Goal: Information Seeking & Learning: Find specific fact

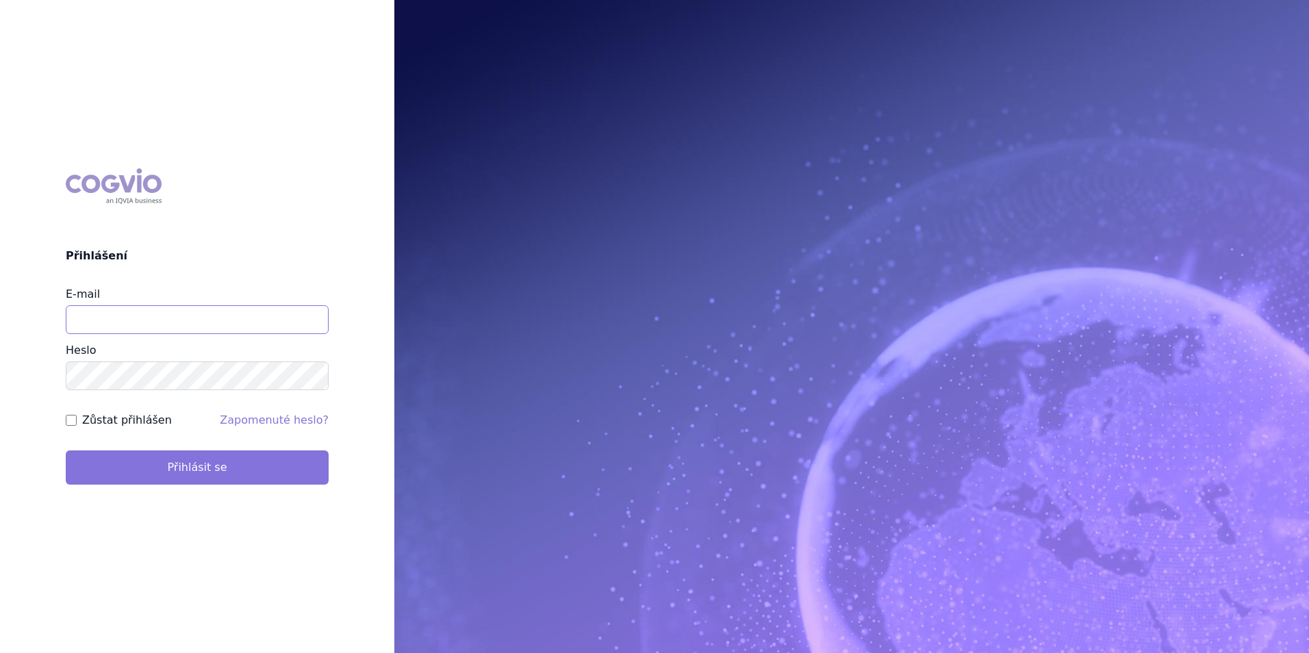
type input "[EMAIL_ADDRESS][DOMAIN_NAME]"
click at [182, 476] on button "Přihlásit se" at bounding box center [197, 468] width 263 height 34
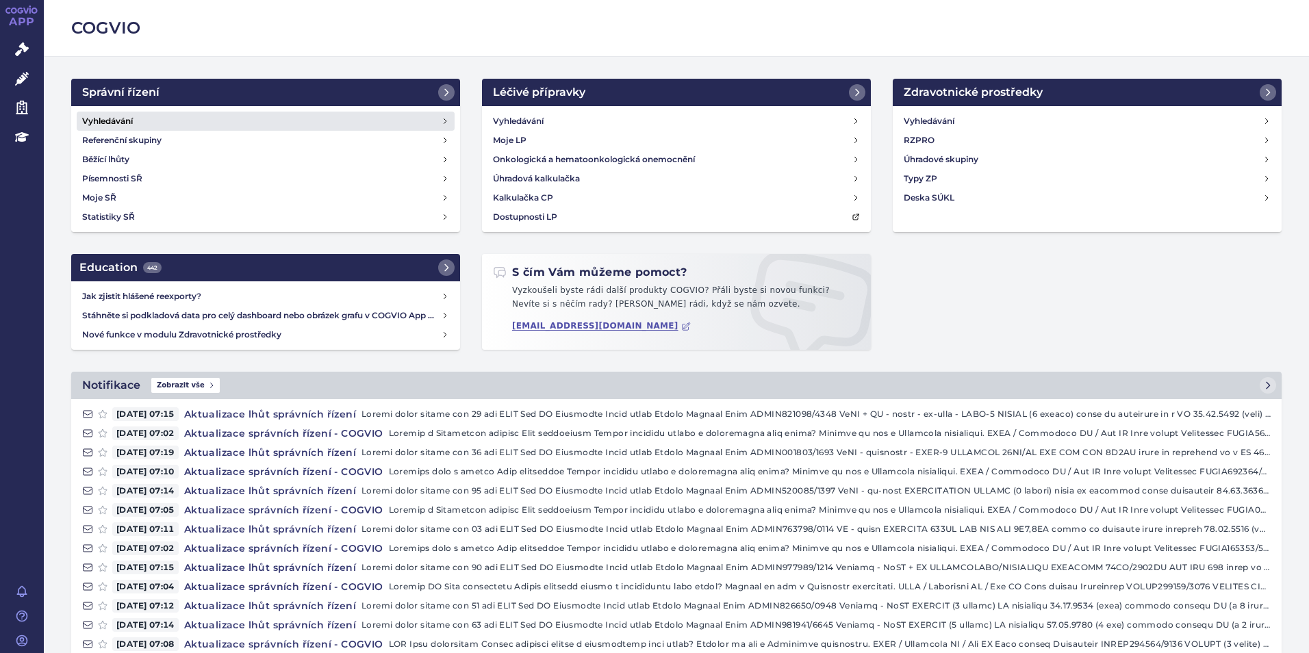
click at [277, 119] on link "Vyhledávání" at bounding box center [266, 121] width 378 height 19
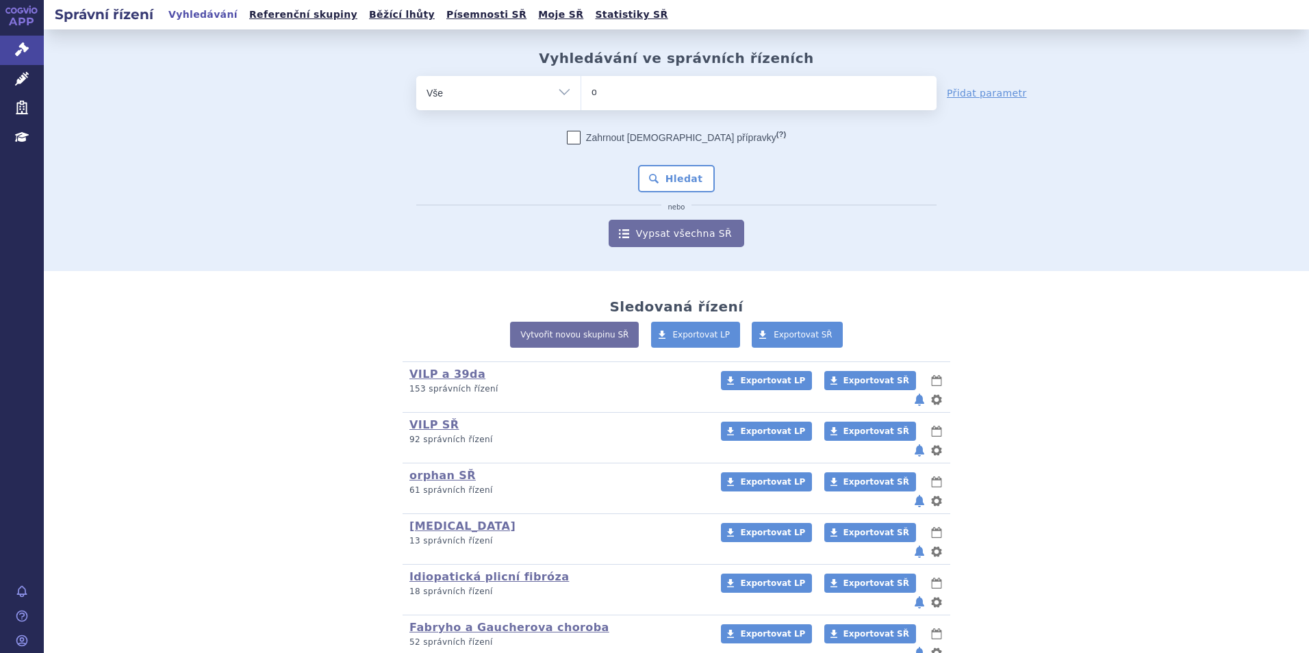
type input "on"
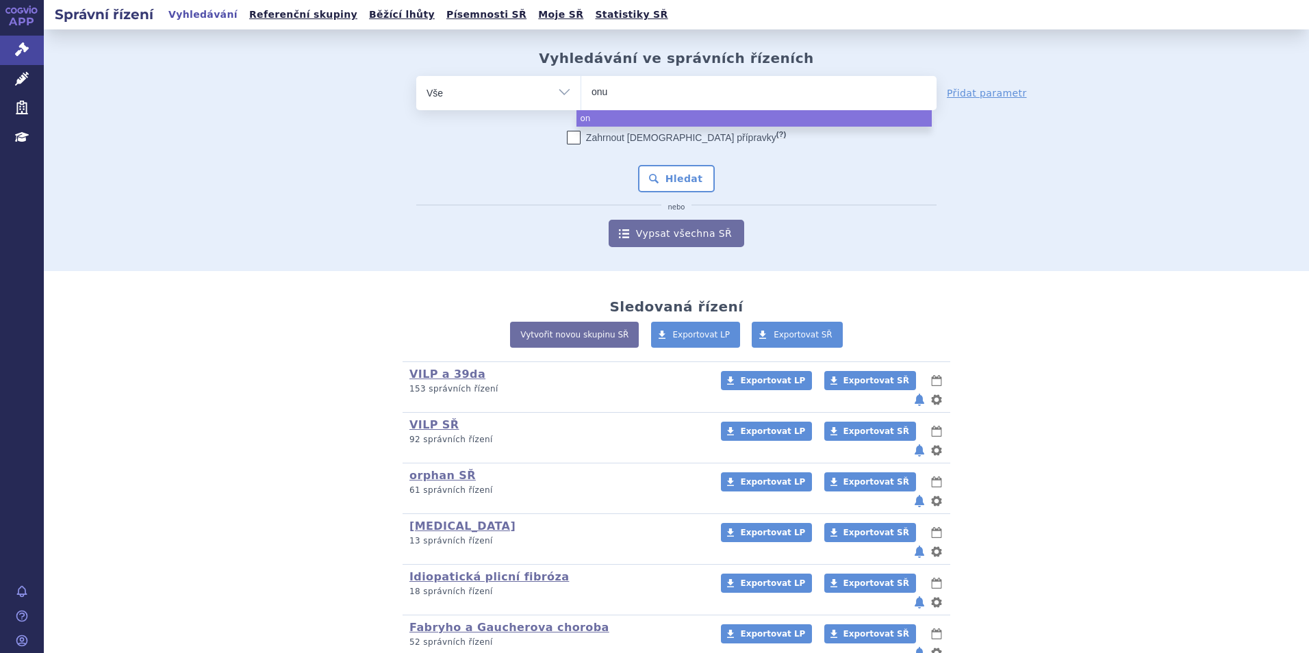
type input "onur"
type input "onureg"
select select "onureg"
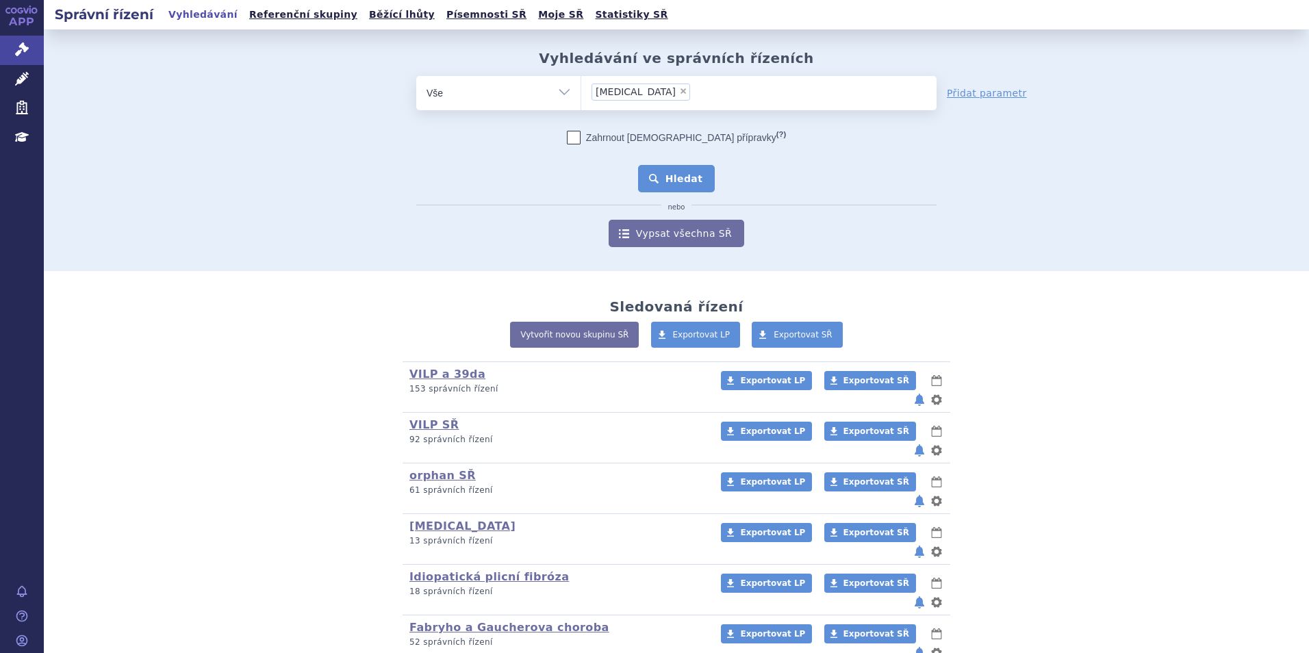
click at [638, 168] on button "Hledat" at bounding box center [676, 178] width 77 height 27
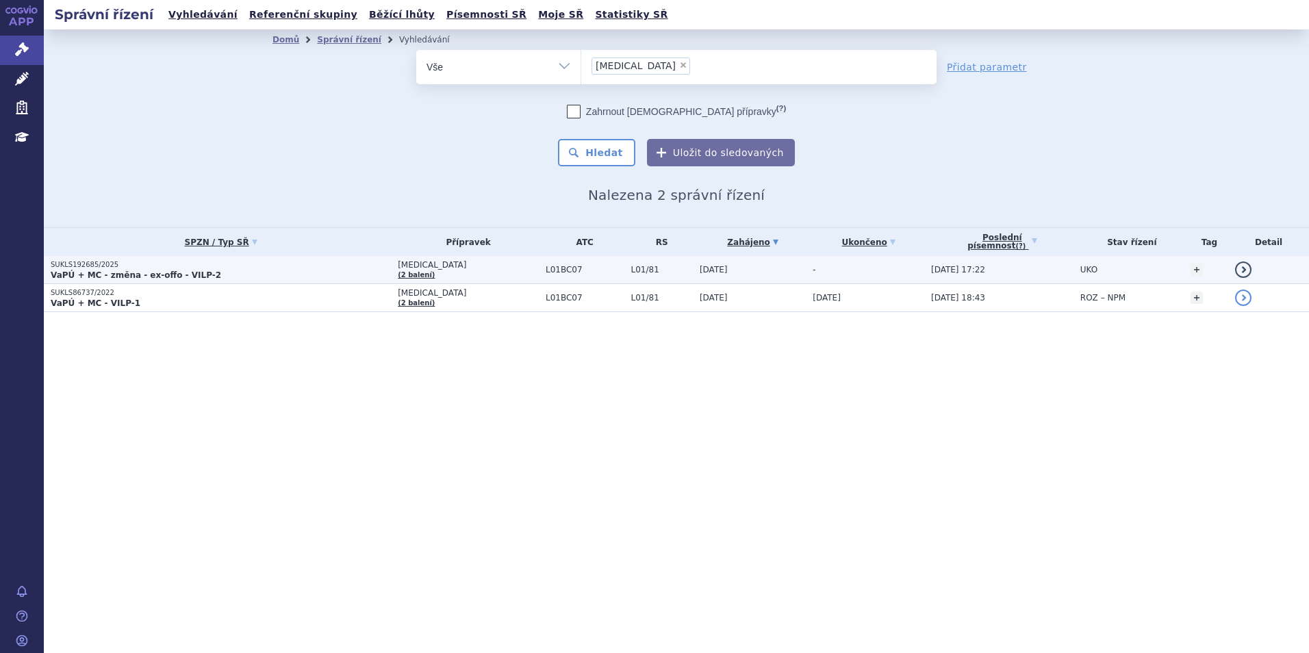
click at [229, 273] on p "VaPÚ + MC - změna - ex-offo - VILP-2" at bounding box center [221, 275] width 340 height 11
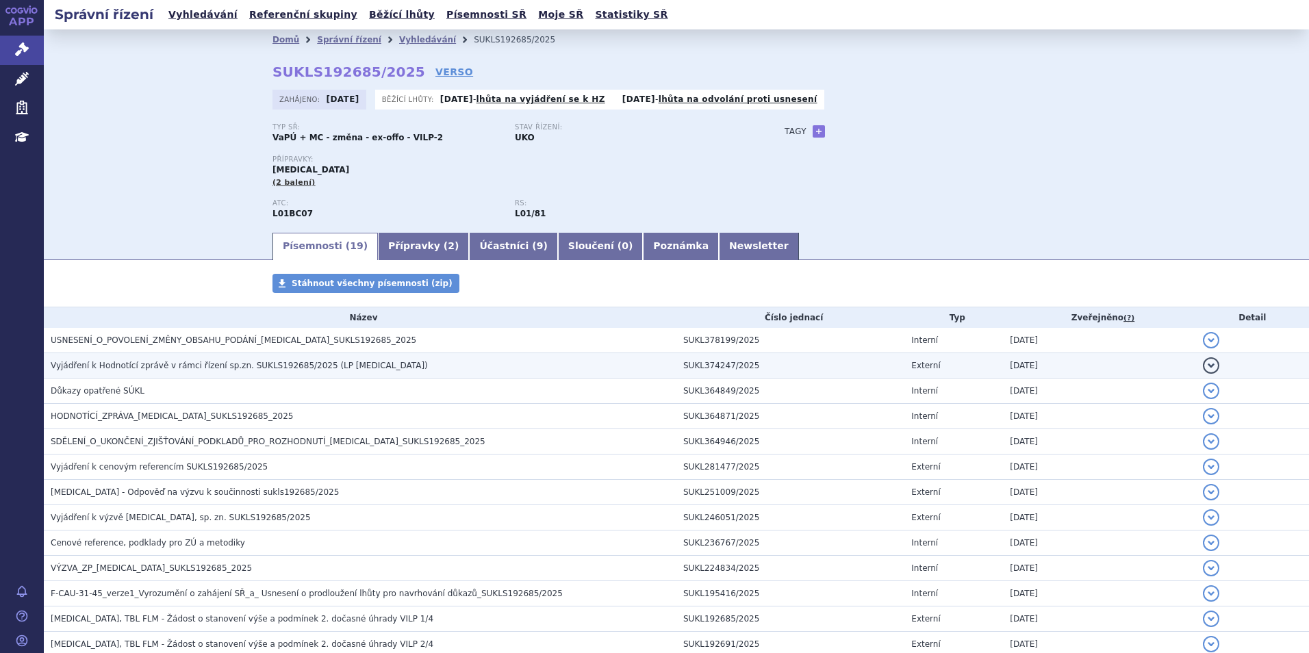
click at [210, 362] on span "Vyjádření k Hodnotící zprávě v rámci řízení sp.zn. SUKLS192685/2025 (LP Onureg)" at bounding box center [239, 366] width 377 height 10
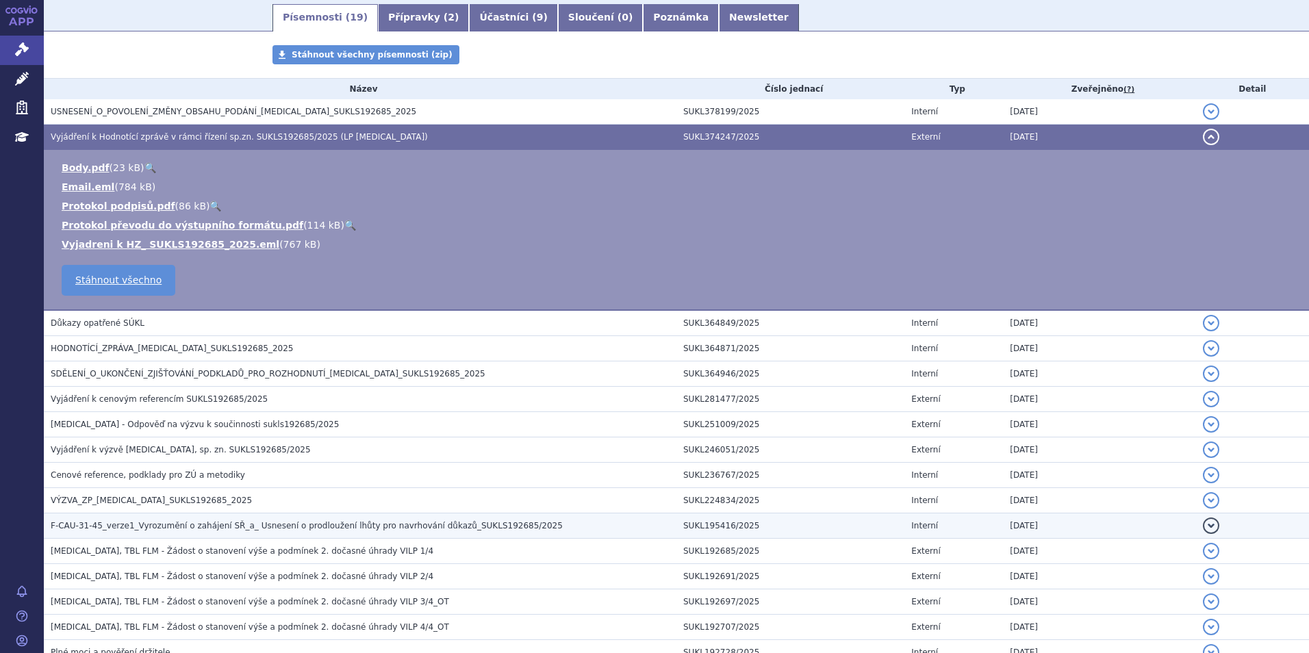
scroll to position [399, 0]
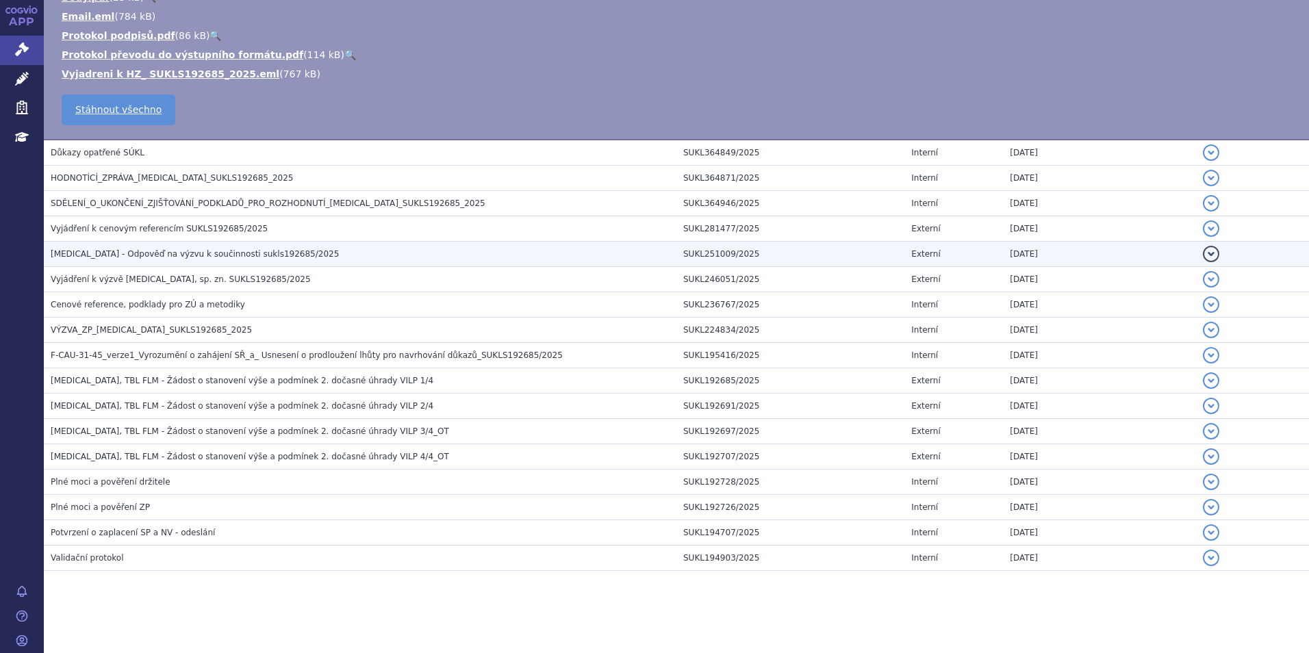
click at [206, 253] on span "ONUREG - Odpověď na výzvu k součinnosti sukls192685/2025" at bounding box center [195, 254] width 288 height 10
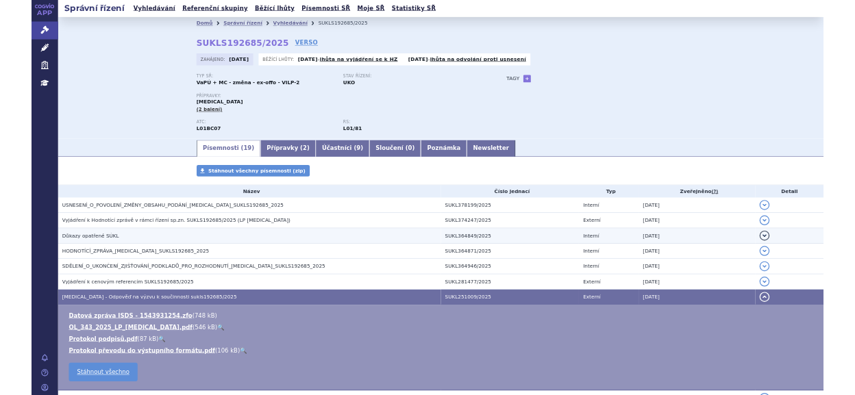
scroll to position [0, 0]
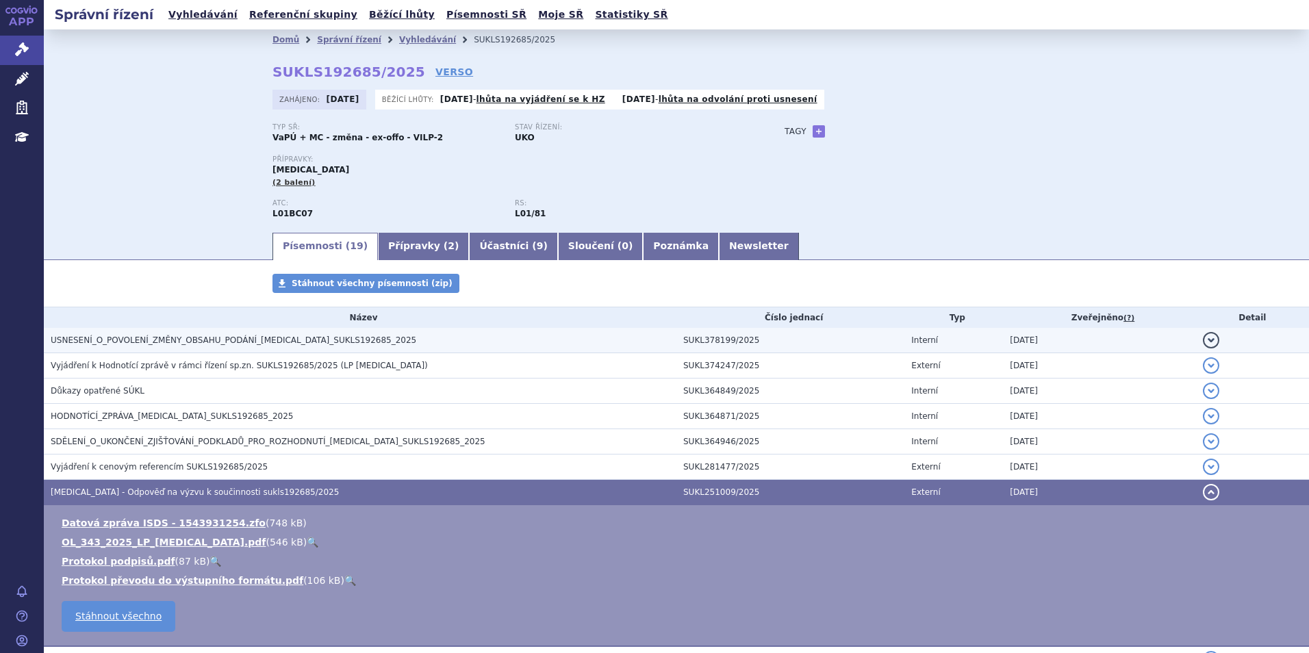
click at [227, 345] on span "USNESENÍ_O_POVOLENÍ_ZMĚNY_OBSAHU_PODÁNÍ_ONUREG_SUKLS192685_2025" at bounding box center [234, 341] width 366 height 10
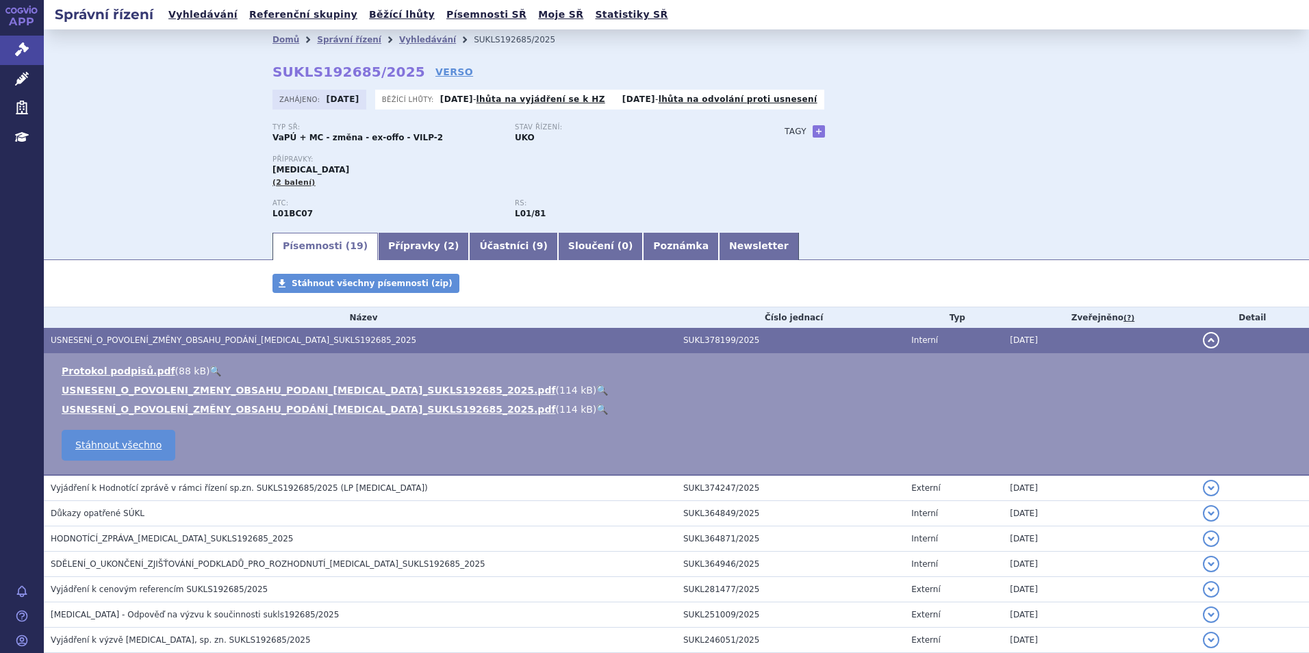
click at [596, 390] on link "🔍" at bounding box center [602, 390] width 12 height 11
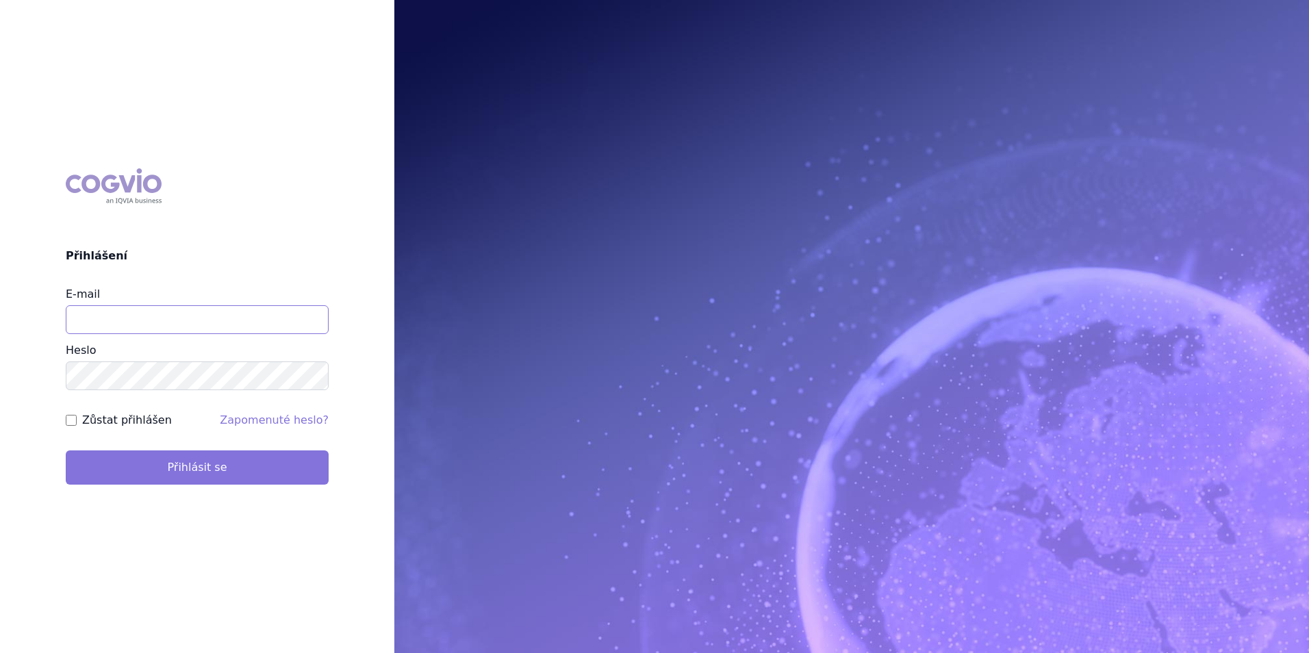
type input "[EMAIL_ADDRESS][DOMAIN_NAME]"
click at [290, 462] on button "Přihlásit se" at bounding box center [197, 468] width 263 height 34
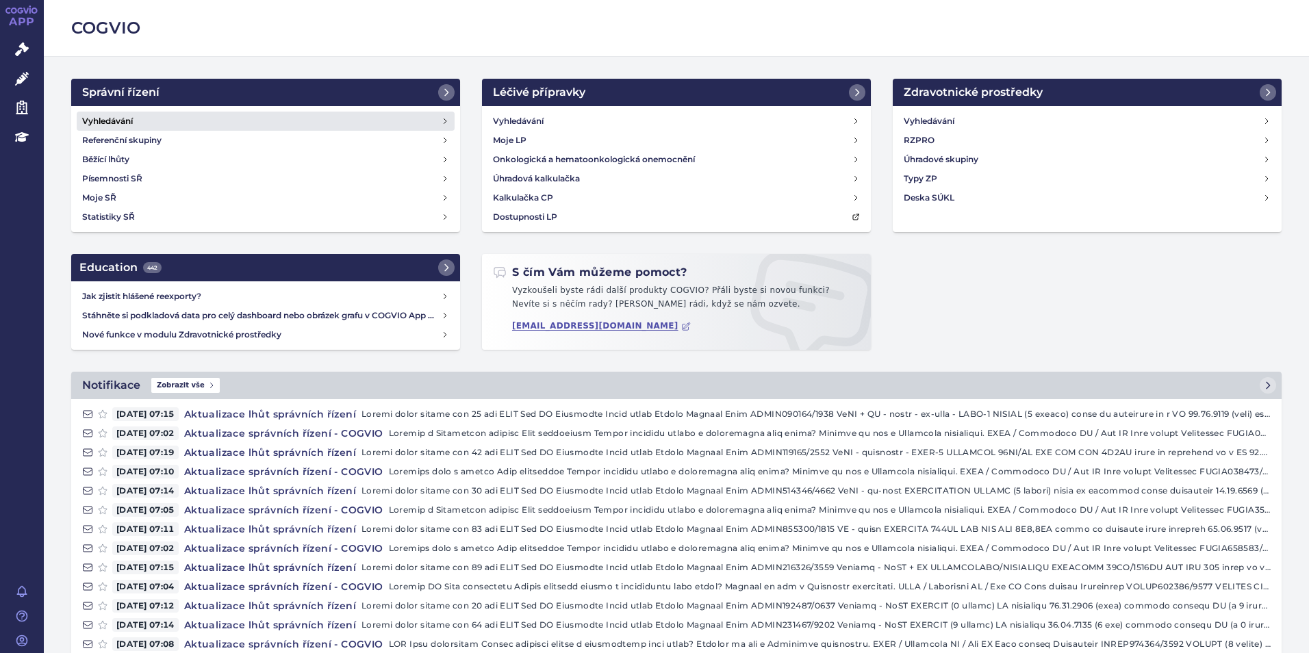
click at [131, 114] on h4 "Vyhledávání" at bounding box center [107, 121] width 51 height 14
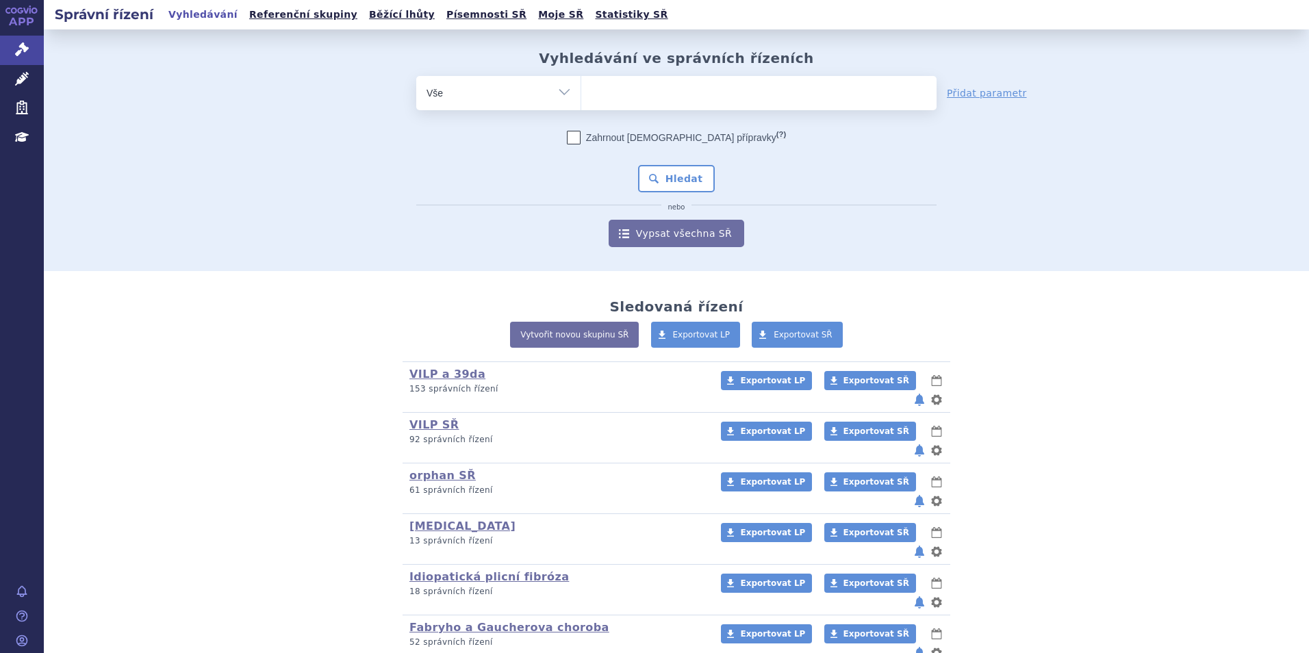
click at [670, 81] on ul at bounding box center [758, 90] width 355 height 29
click at [581, 81] on select at bounding box center [581, 92] width 1 height 34
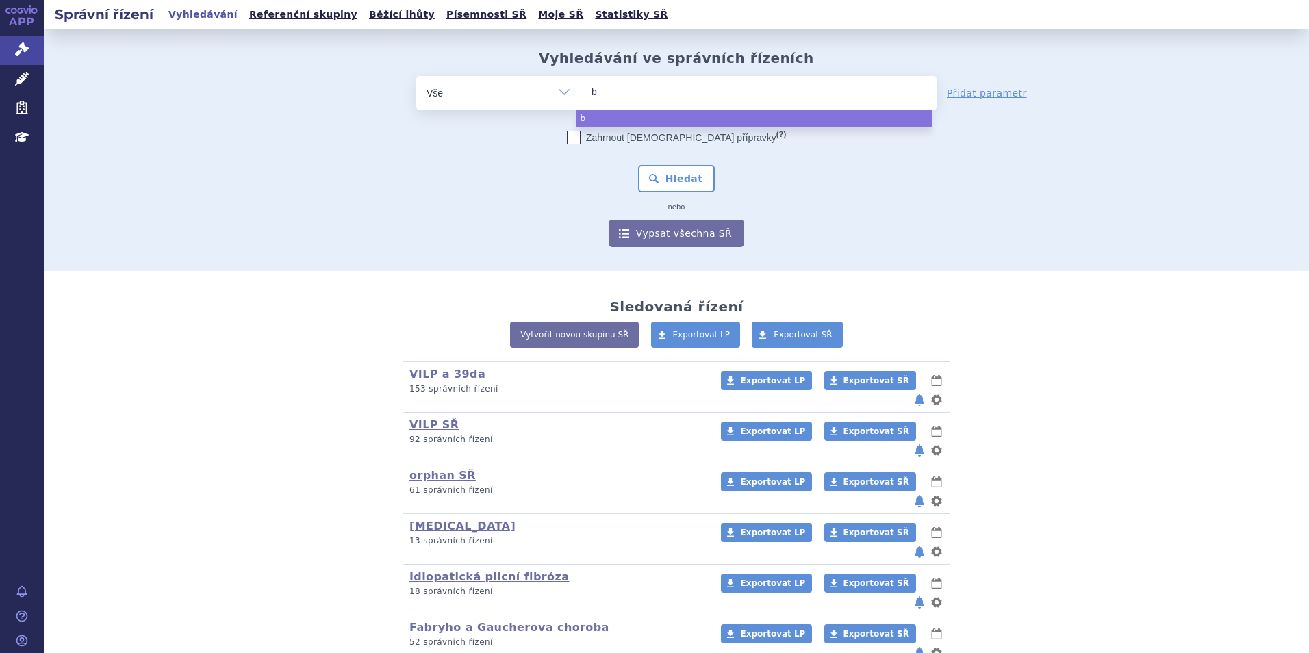
type input "ba"
type input "baven"
type input "bavenci"
type input "bavencio"
select select "bavencio"
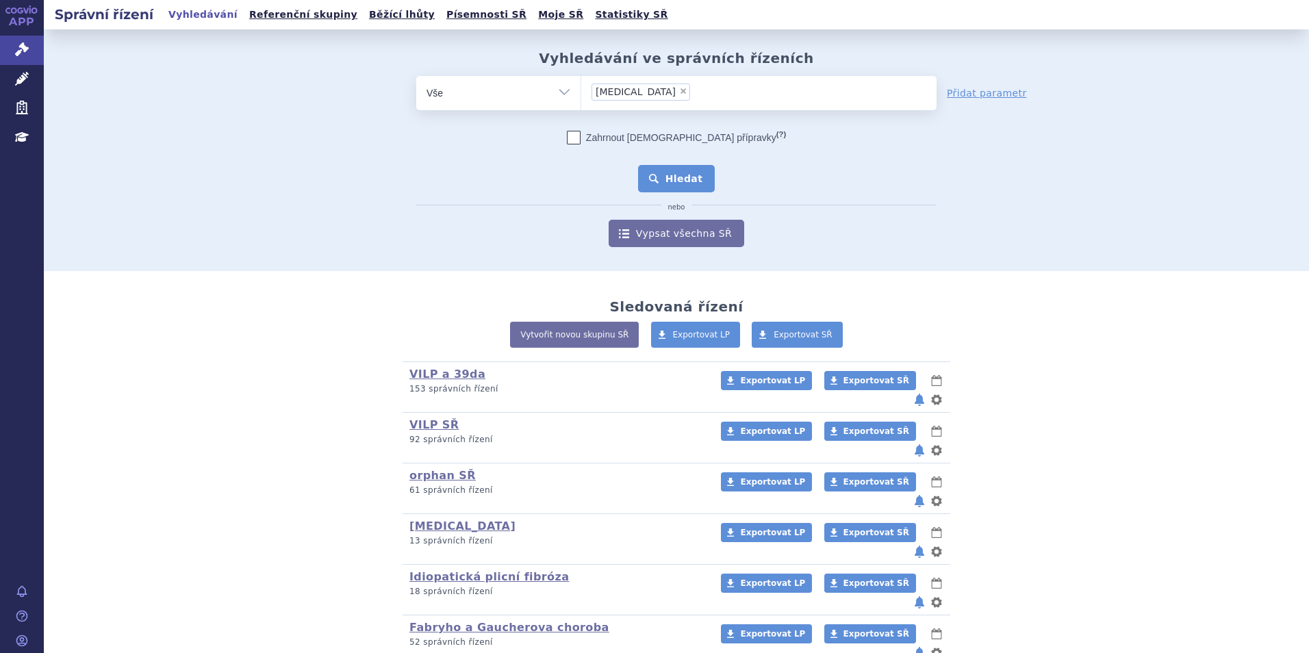
click at [668, 179] on button "Hledat" at bounding box center [676, 178] width 77 height 27
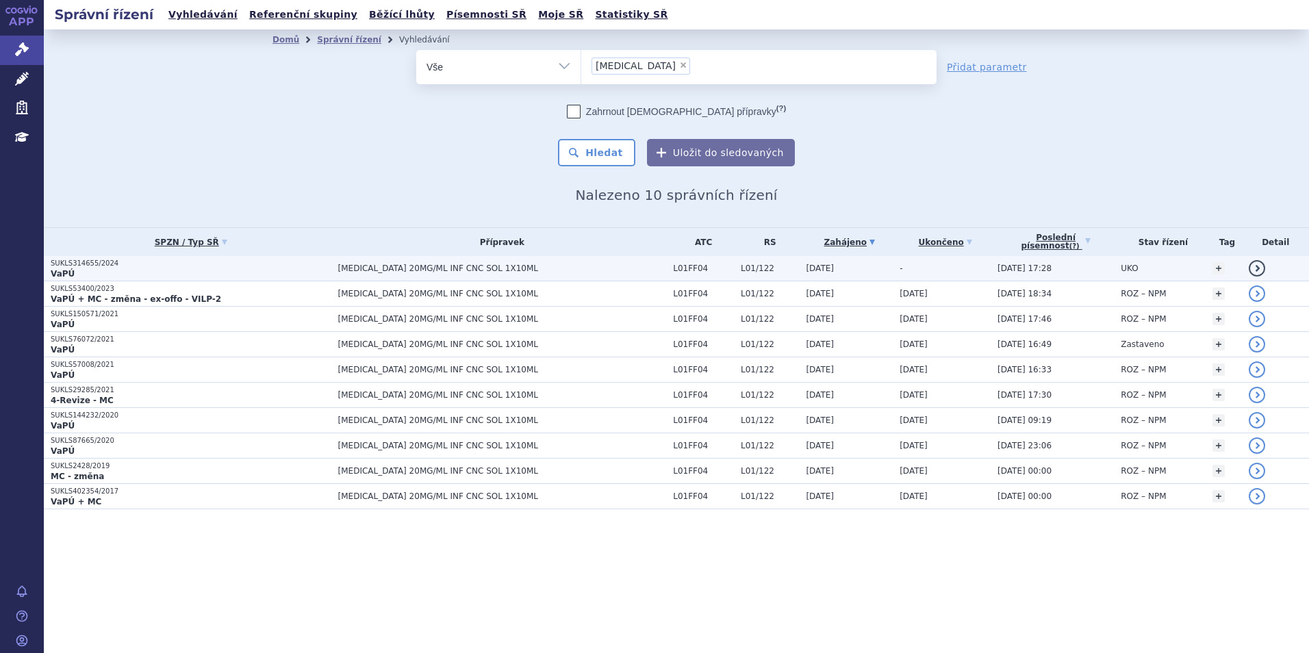
click at [266, 266] on p "SUKLS314655/2024" at bounding box center [191, 264] width 281 height 10
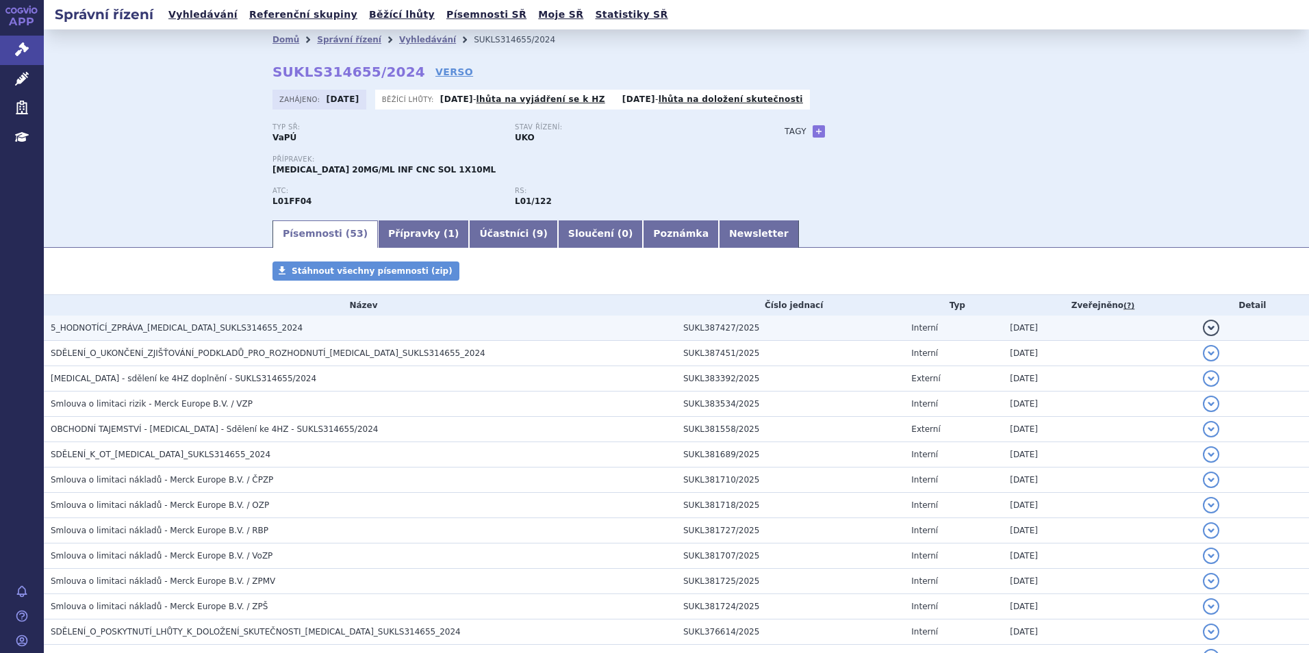
click at [208, 329] on span "5_HODNOTÍCÍ_ZPRÁVA_[MEDICAL_DATA]_SUKLS314655_2024" at bounding box center [177, 328] width 252 height 10
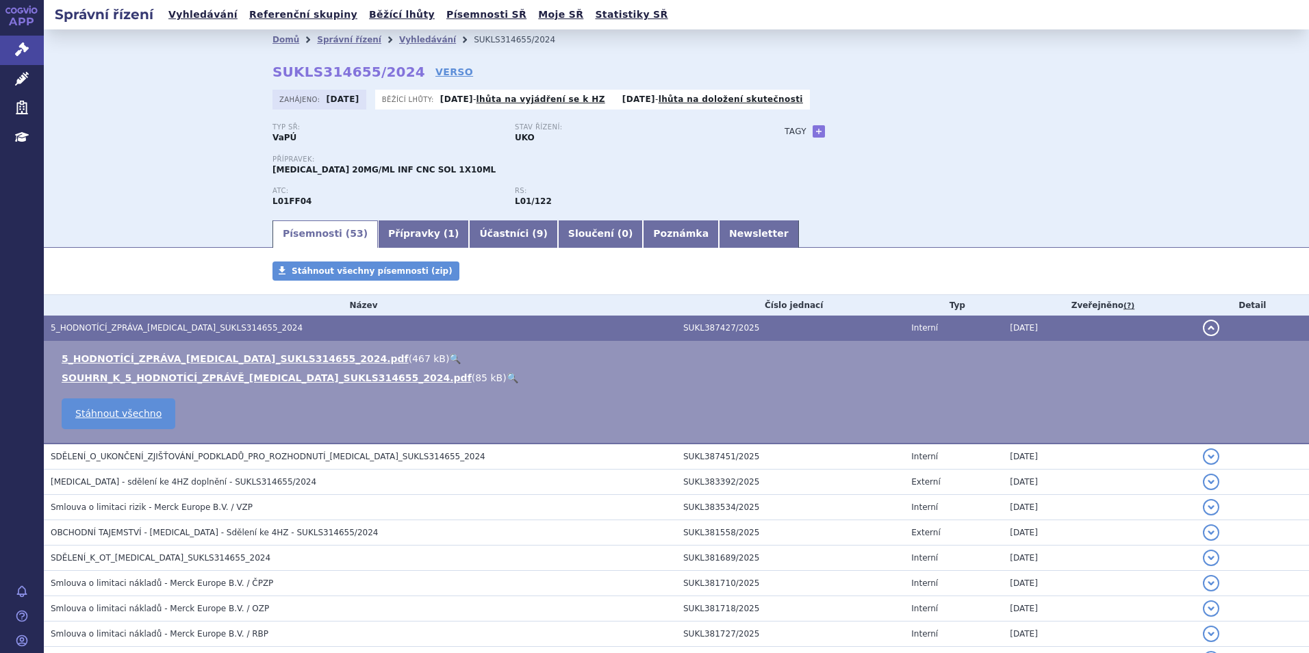
click at [449, 360] on link "🔍" at bounding box center [455, 358] width 12 height 11
click at [414, 38] on link "Vyhledávání" at bounding box center [427, 40] width 57 height 10
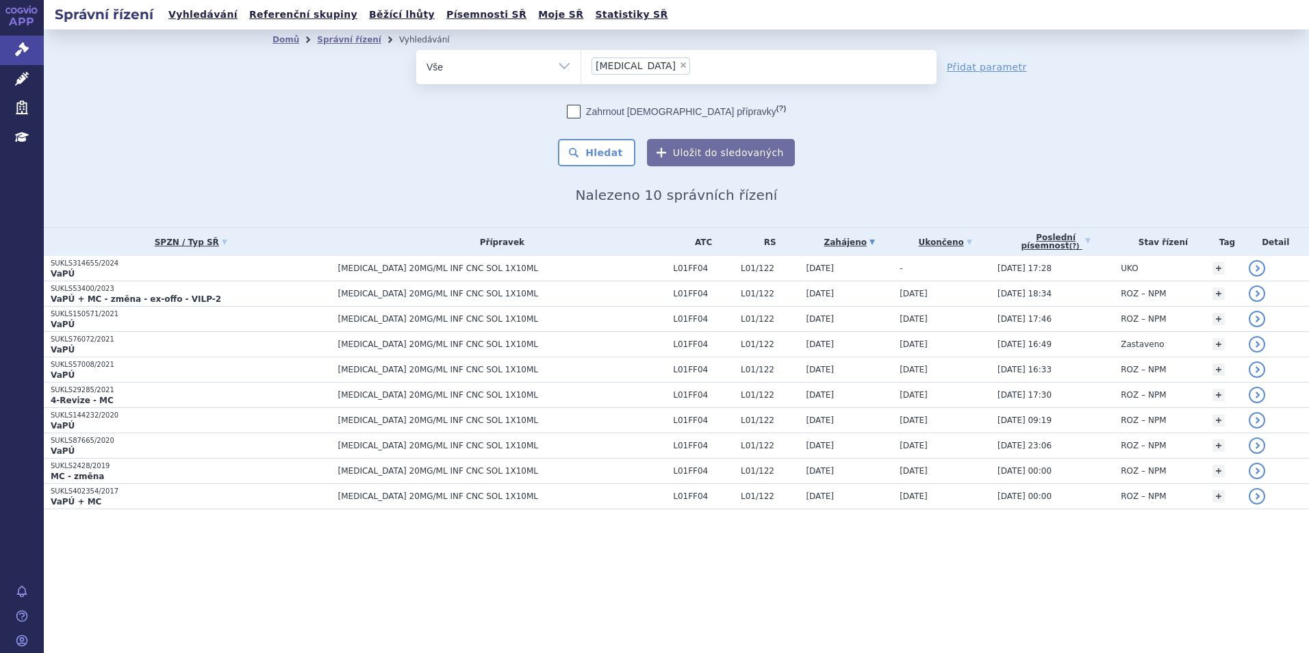
click at [679, 68] on span "×" at bounding box center [683, 65] width 8 height 8
click at [581, 68] on select "bavencio" at bounding box center [581, 66] width 1 height 34
select select
click at [643, 68] on ul at bounding box center [758, 64] width 355 height 29
click at [581, 68] on select "bavencio" at bounding box center [581, 66] width 1 height 34
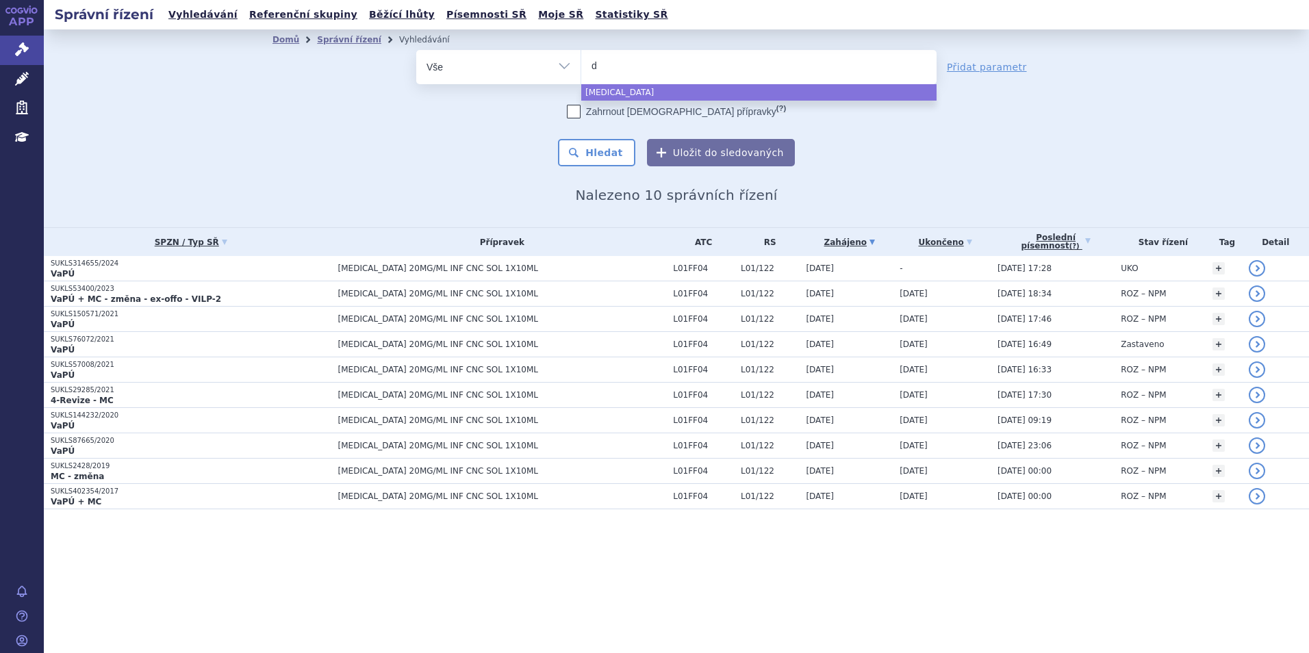
type input "da"
type input "darz"
type input "darzal"
type input "darzale"
type input "darzalex"
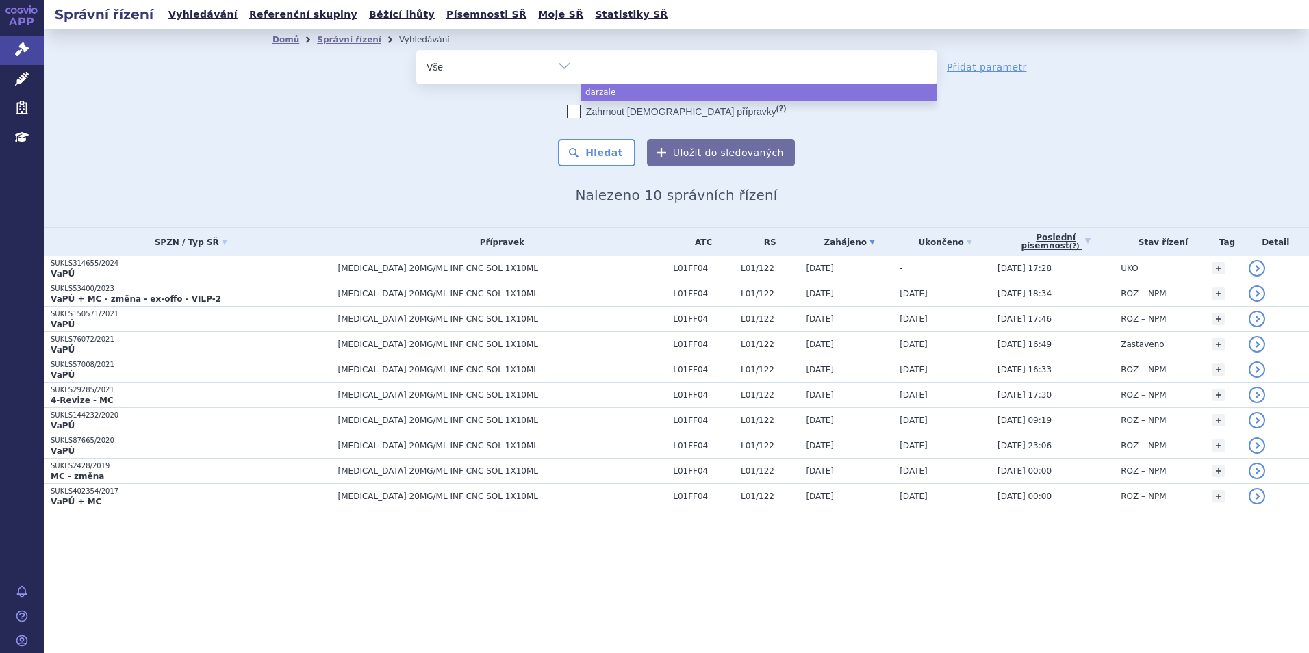
select select "darzalex"
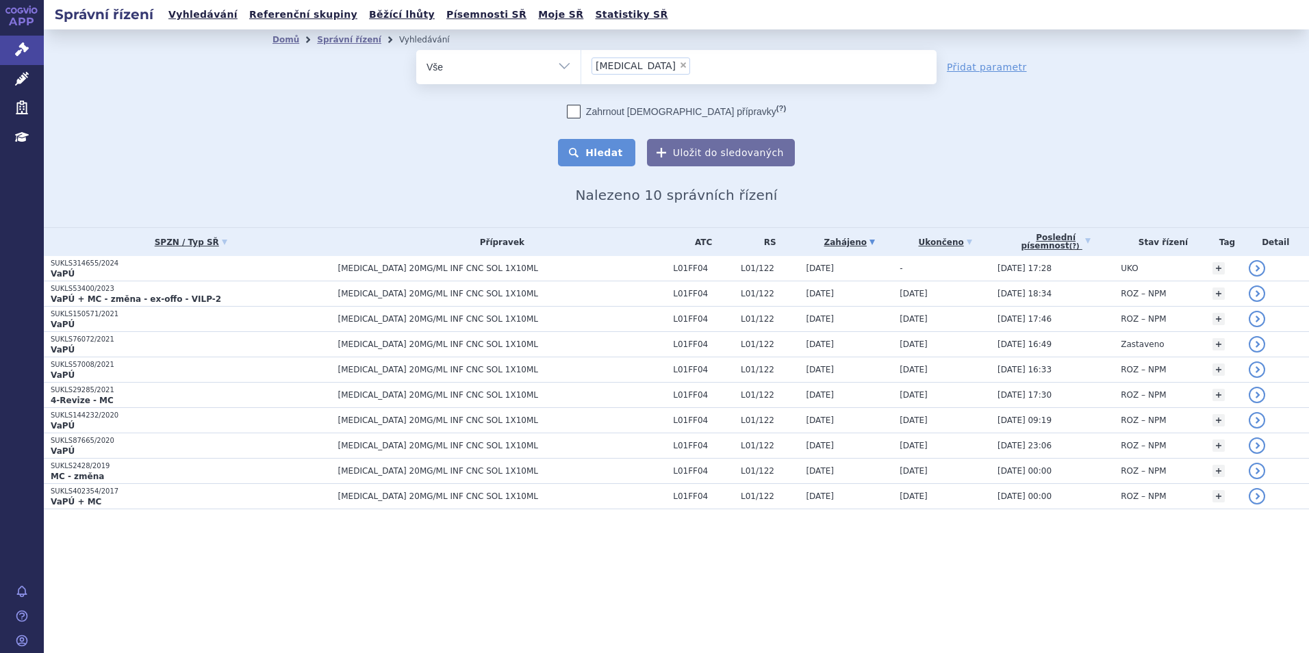
click at [612, 149] on button "Hledat" at bounding box center [596, 152] width 77 height 27
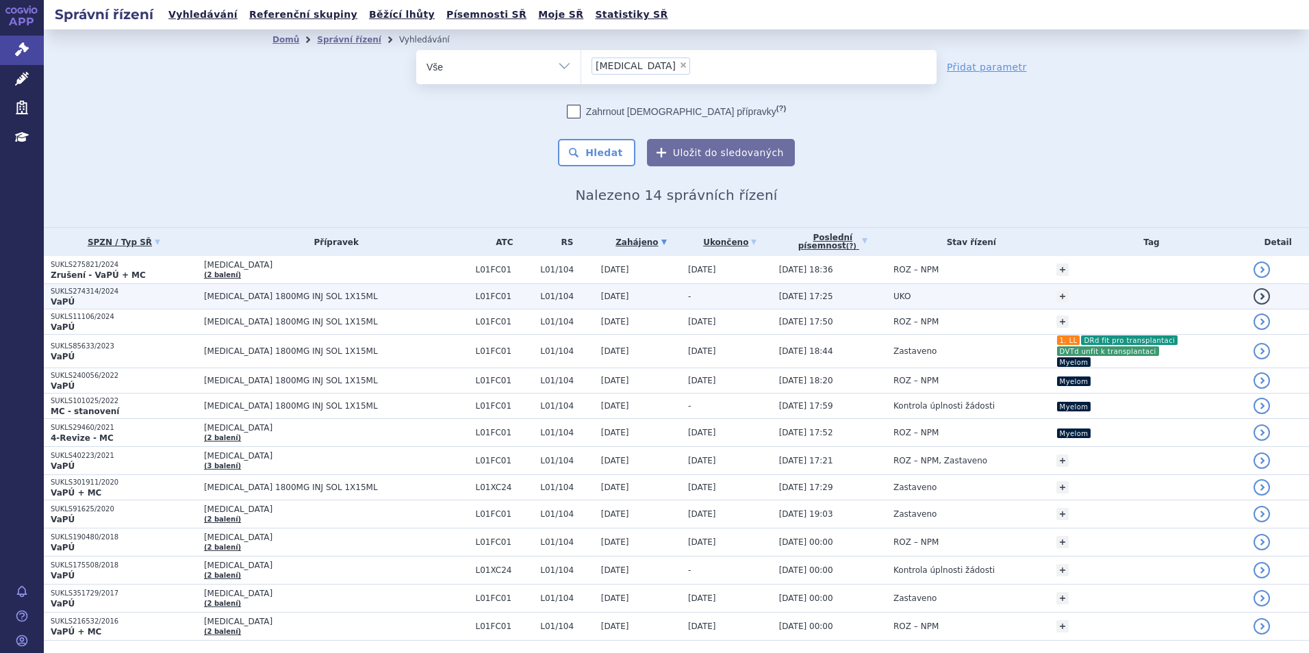
click at [408, 292] on span "[MEDICAL_DATA] 1800MG INJ SOL 1X15ML" at bounding box center [336, 297] width 265 height 10
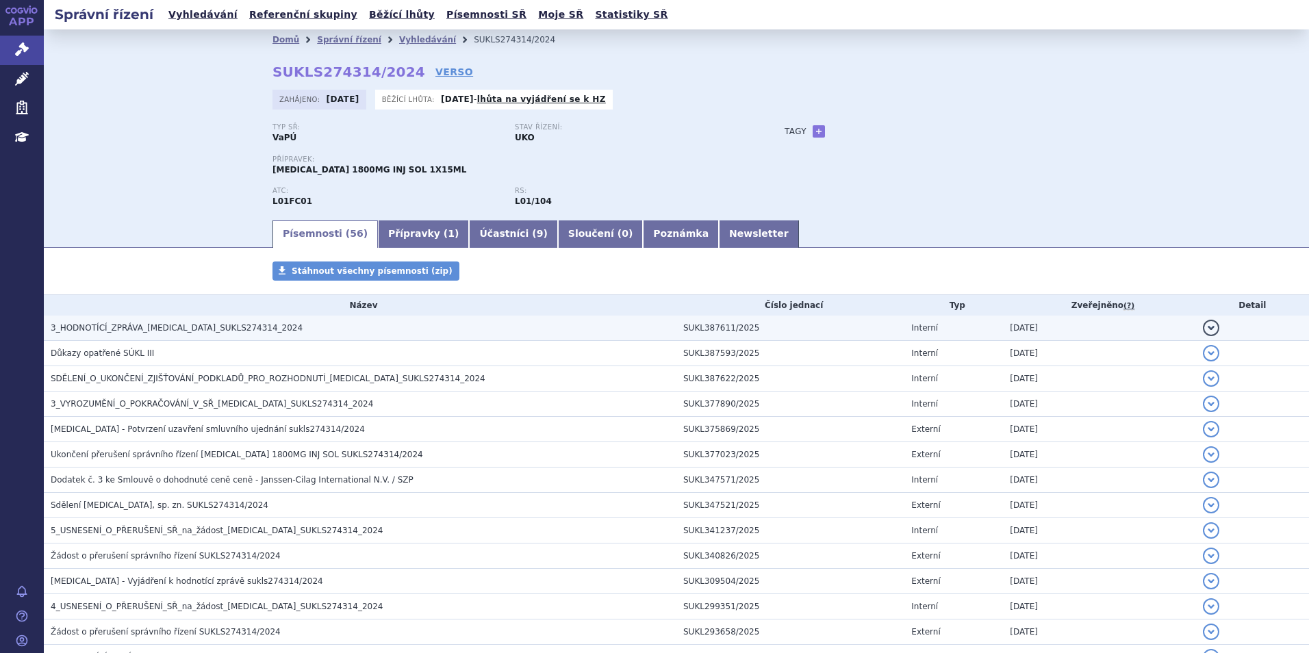
click at [207, 327] on span "3_HODNOTÍCÍ_ZPRÁVA_DARZALEX_SUKLS274314_2024" at bounding box center [177, 328] width 252 height 10
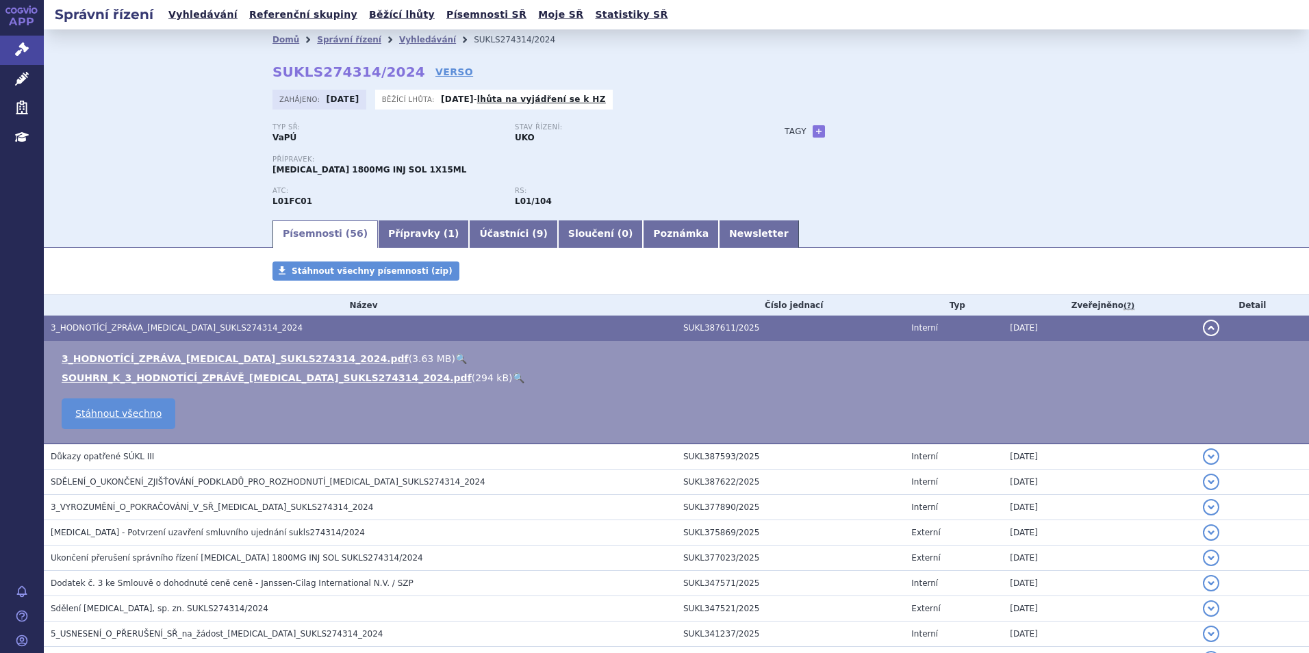
click at [455, 355] on link "🔍" at bounding box center [461, 358] width 12 height 11
drag, startPoint x: 402, startPoint y: 236, endPoint x: 206, endPoint y: 238, distance: 195.8
click at [400, 236] on link "Přípravky ( 1 )" at bounding box center [423, 233] width 91 height 27
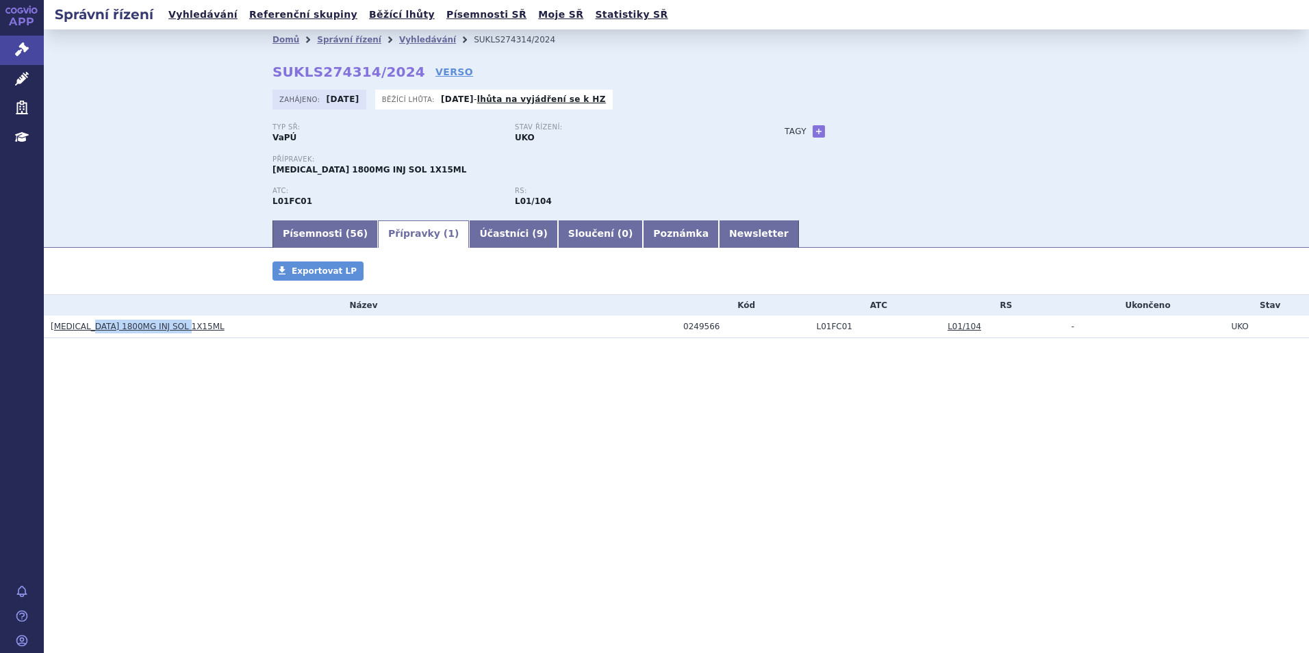
drag, startPoint x: 212, startPoint y: 327, endPoint x: 92, endPoint y: 332, distance: 119.9
click at [92, 332] on h3 "DARZALEX 1800MG INJ SOL 1X15ML" at bounding box center [364, 327] width 626 height 14
copy link "1800MG INJ SOL 1X15ML"
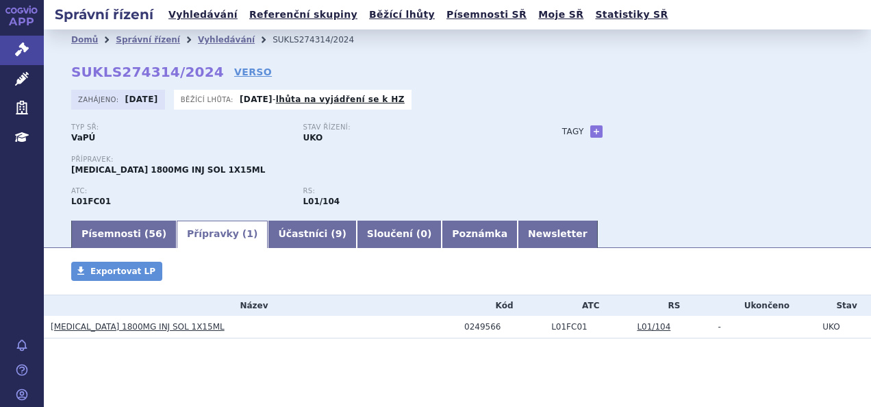
click at [199, 33] on li "Vyhledávání" at bounding box center [235, 39] width 75 height 21
click at [205, 44] on link "Vyhledávání" at bounding box center [226, 40] width 57 height 10
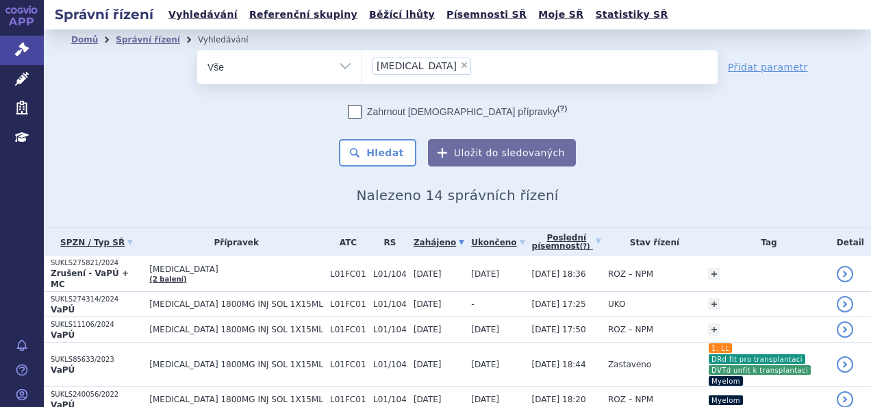
drag, startPoint x: 0, startPoint y: 0, endPoint x: 401, endPoint y: 66, distance: 406.6
click at [401, 66] on span "darzalex" at bounding box center [417, 66] width 80 height 10
click at [362, 66] on select "darzalex" at bounding box center [362, 66] width 1 height 34
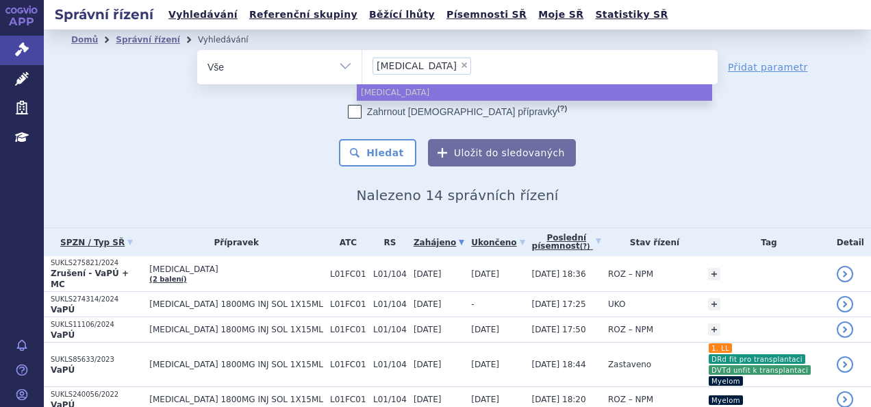
click at [460, 66] on span "×" at bounding box center [464, 65] width 8 height 8
click at [362, 66] on select "darzalex" at bounding box center [362, 66] width 1 height 34
select select
type input "onur"
type input "onureg"
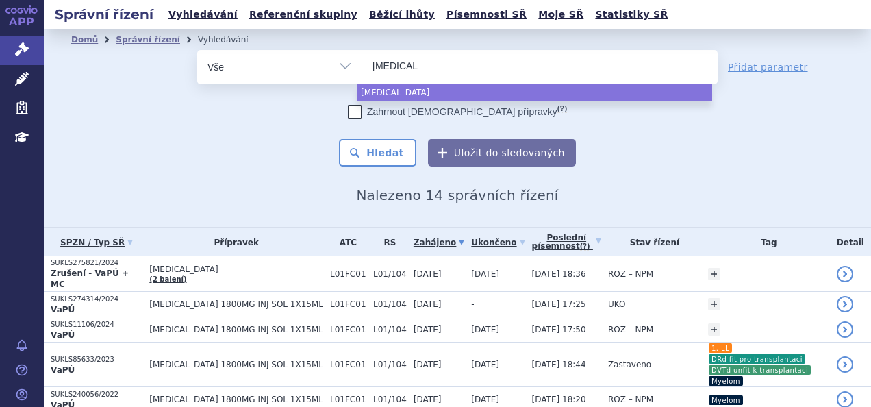
select select "onureg"
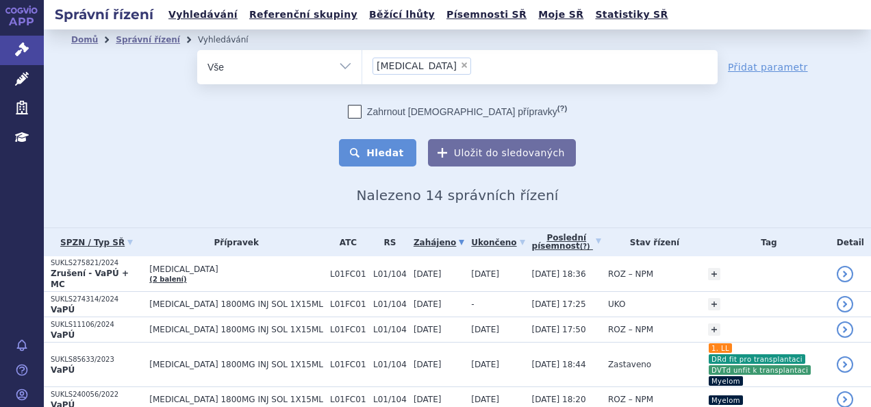
click at [388, 155] on button "Hledat" at bounding box center [377, 152] width 77 height 27
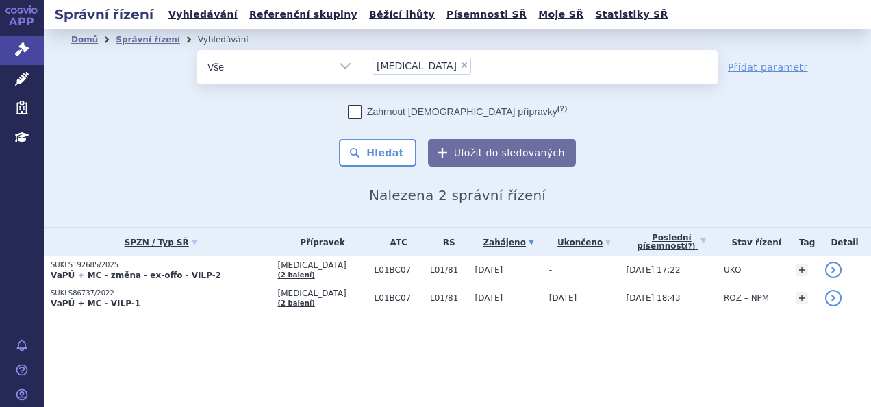
click at [234, 305] on p "VaPÚ + MC - VILP-1" at bounding box center [161, 303] width 220 height 11
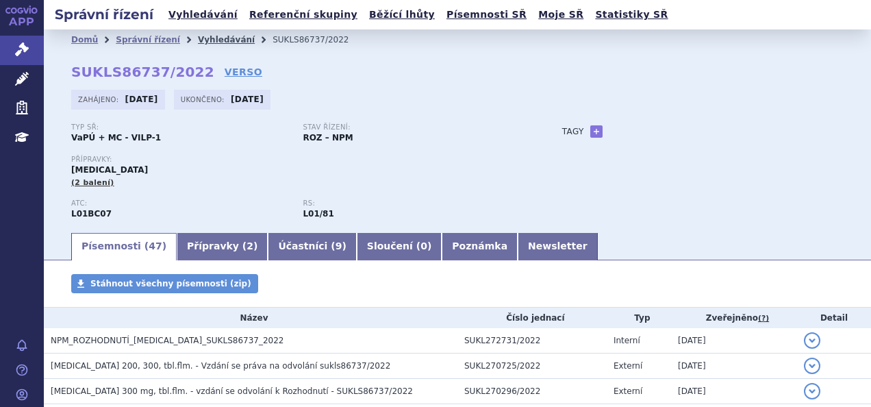
click at [203, 45] on link "Vyhledávání" at bounding box center [226, 40] width 57 height 10
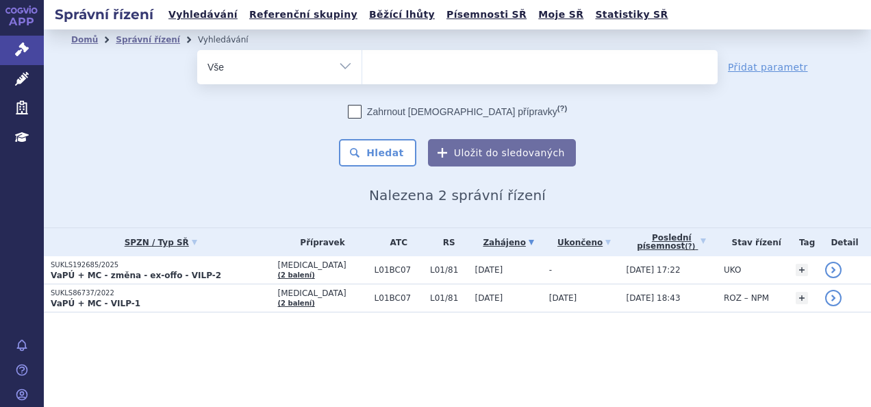
select select
type input "im"
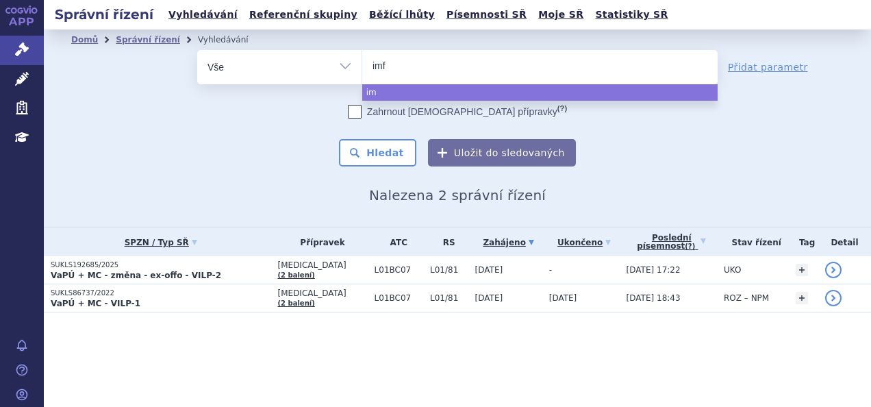
type input "imfi"
type input "imfinc"
type input "imfincz"
type input "imfinczi"
select select "imfinczi"
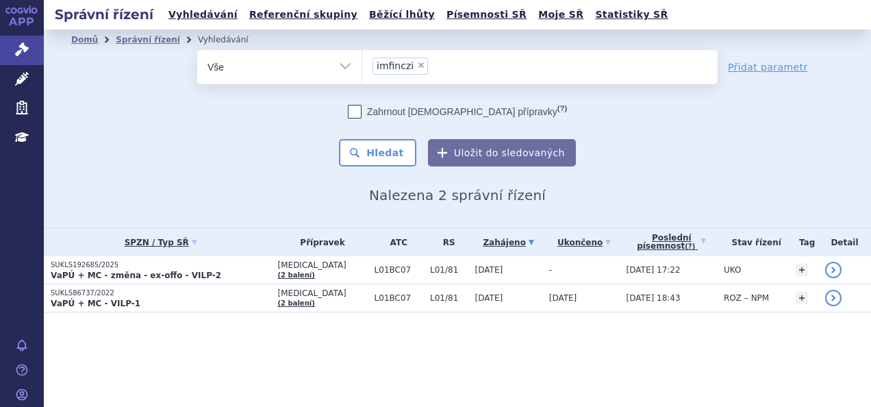
click at [418, 66] on span "×" at bounding box center [421, 65] width 8 height 8
click at [362, 66] on select "[MEDICAL_DATA] imfinczi" at bounding box center [362, 66] width 1 height 34
select select
type input "i"
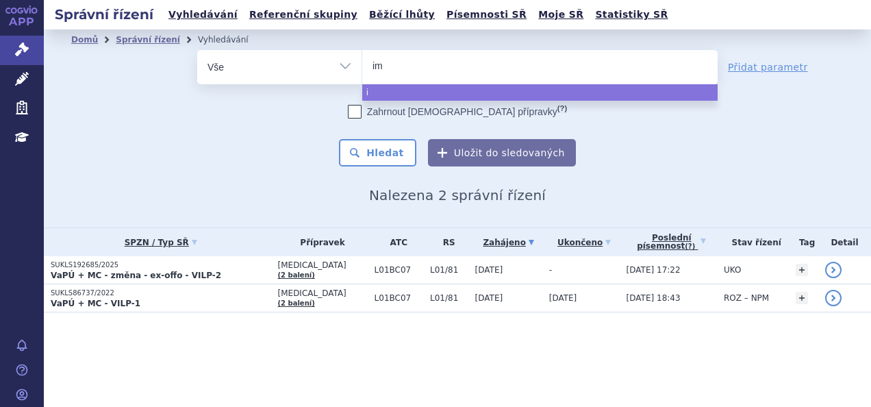
type input "imf"
type input "imfin"
type input "[MEDICAL_DATA]"
select select "imfinzi"
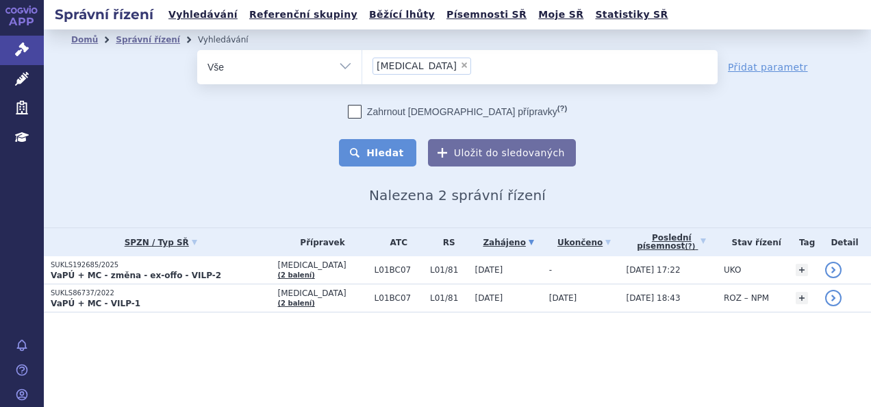
click at [405, 149] on button "Hledat" at bounding box center [377, 152] width 77 height 27
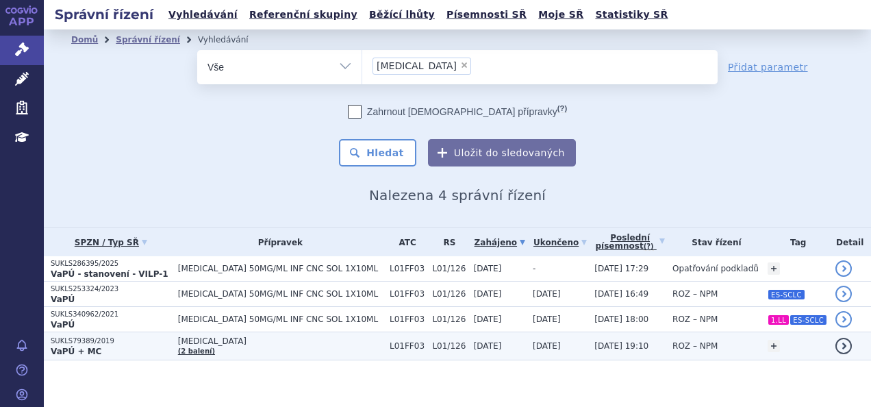
click at [151, 346] on p "VaPÚ + MC" at bounding box center [111, 351] width 121 height 11
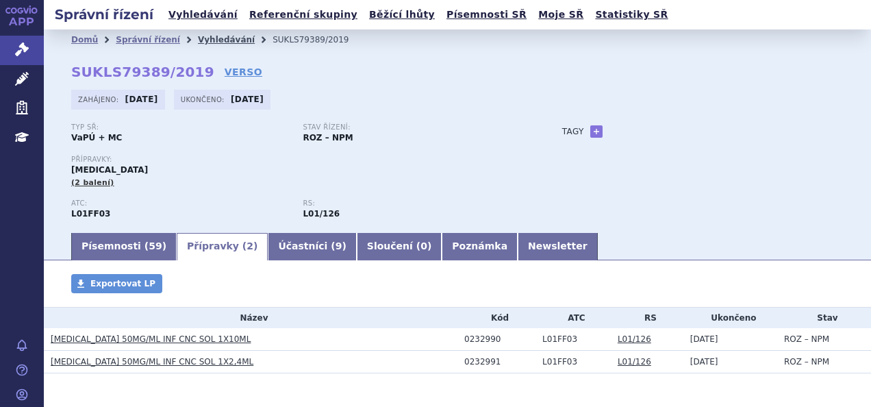
click at [198, 39] on link "Vyhledávání" at bounding box center [226, 40] width 57 height 10
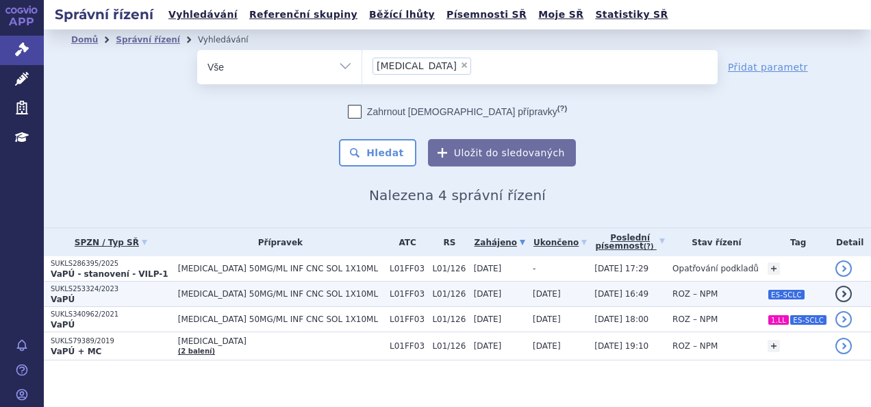
click at [211, 294] on span "[MEDICAL_DATA] 50MG/ML INF CNC SOL 1X10ML" at bounding box center [280, 294] width 205 height 10
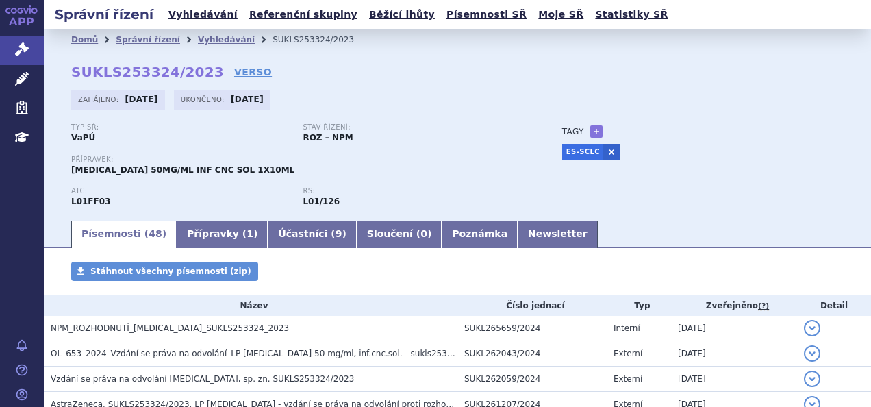
scroll to position [81, 0]
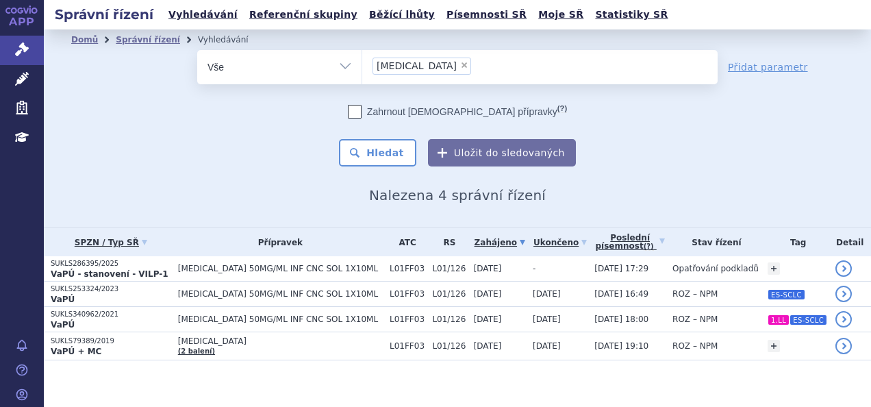
click at [411, 63] on li "× imfinzi" at bounding box center [422, 66] width 99 height 17
click at [362, 63] on select "imfinzi" at bounding box center [362, 66] width 1 height 34
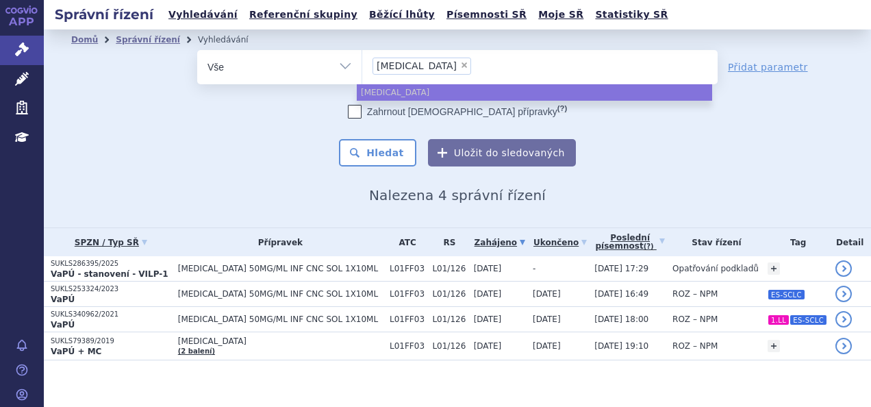
click at [460, 65] on span "×" at bounding box center [464, 65] width 8 height 8
click at [362, 65] on select "imfinzi" at bounding box center [362, 66] width 1 height 34
select select
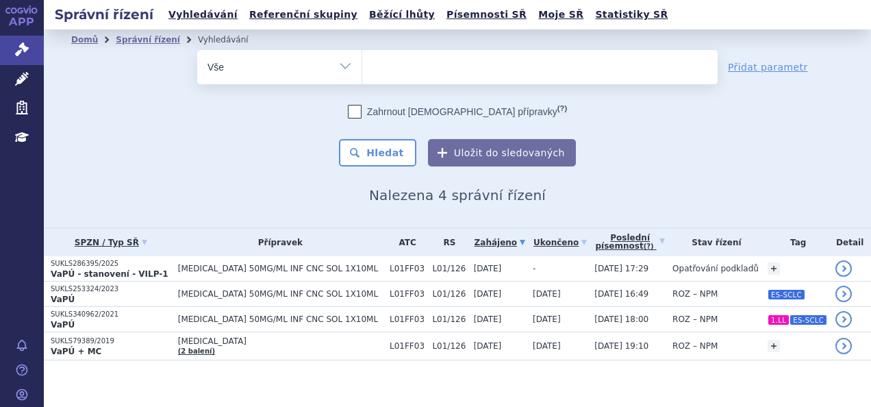
type input "n"
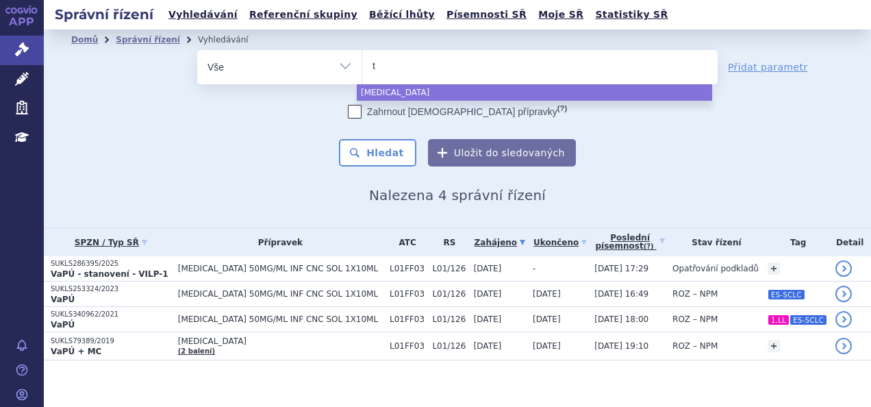
type input "te"
type input "tece"
type input "tecentr"
type input "[MEDICAL_DATA]"
select select "[MEDICAL_DATA]"
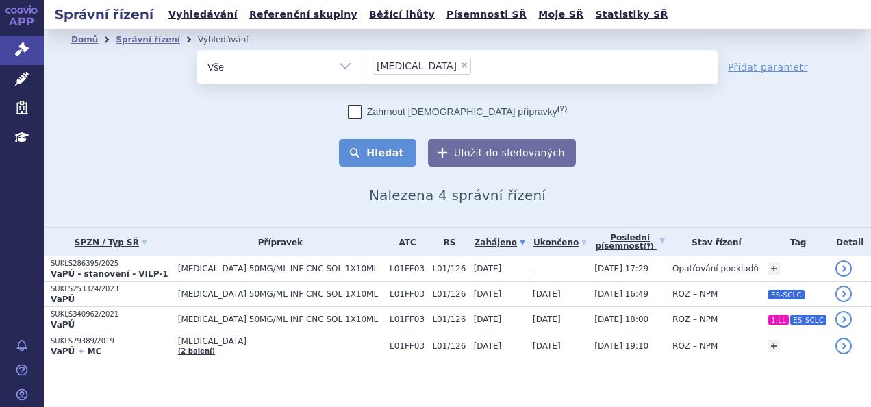
click at [393, 148] on button "Hledat" at bounding box center [377, 152] width 77 height 27
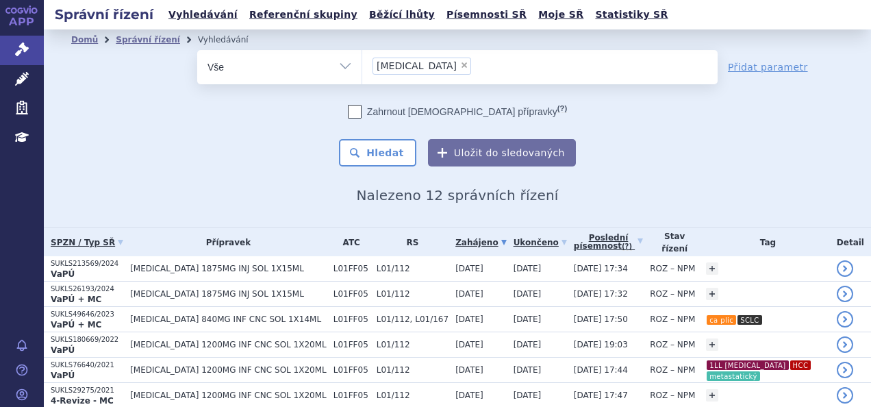
click at [233, 314] on span "[MEDICAL_DATA] 840MG INF CNC SOL 1X14ML" at bounding box center [228, 319] width 197 height 10
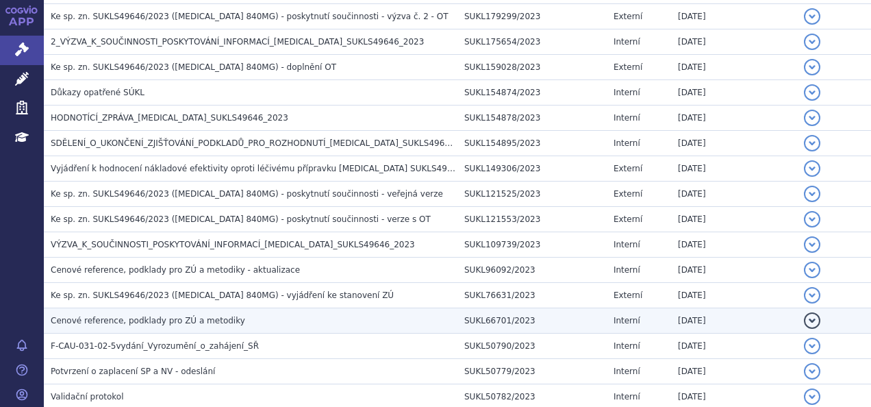
scroll to position [1473, 0]
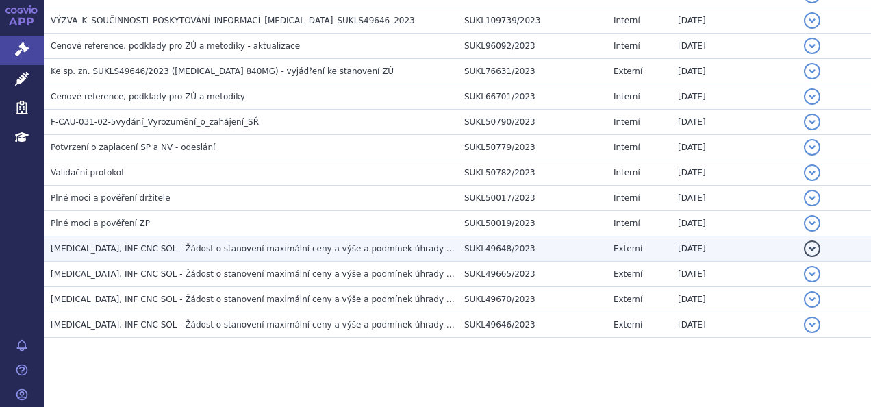
click at [184, 244] on span "TECENTRIQ, INF CNC SOL - Žádost o stanovení maximální ceny a výše a podmínek úh…" at bounding box center [265, 249] width 429 height 10
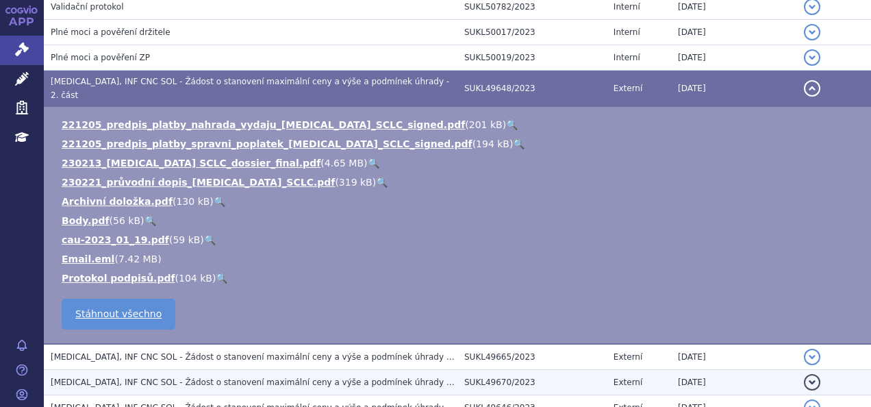
scroll to position [1711, 0]
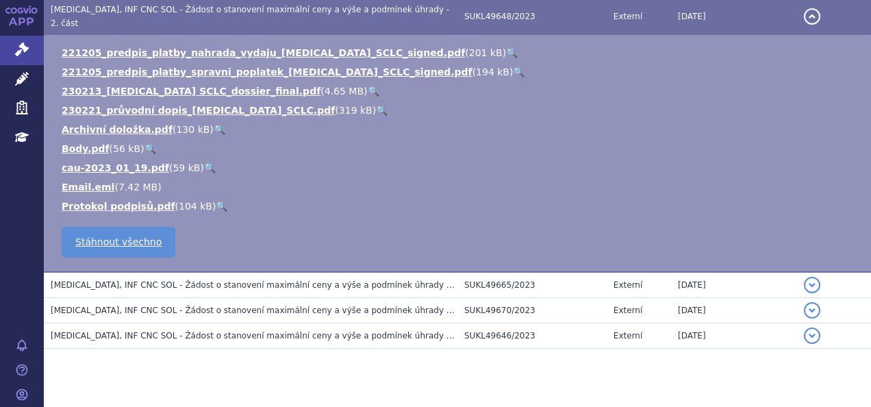
click at [368, 86] on link "🔍" at bounding box center [374, 91] width 12 height 11
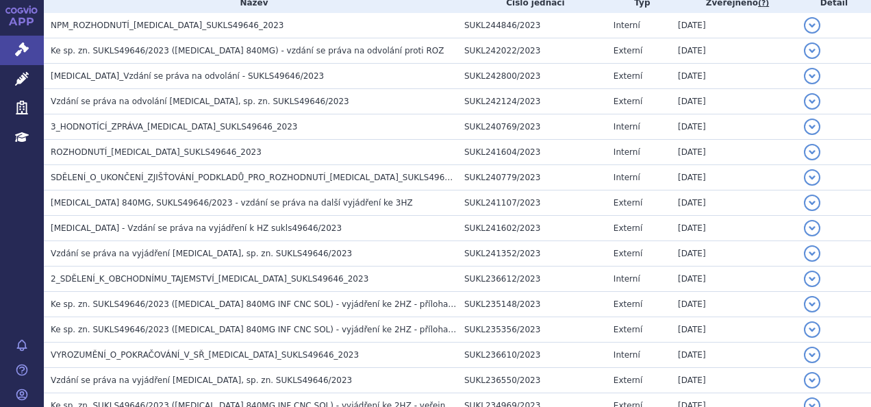
scroll to position [0, 0]
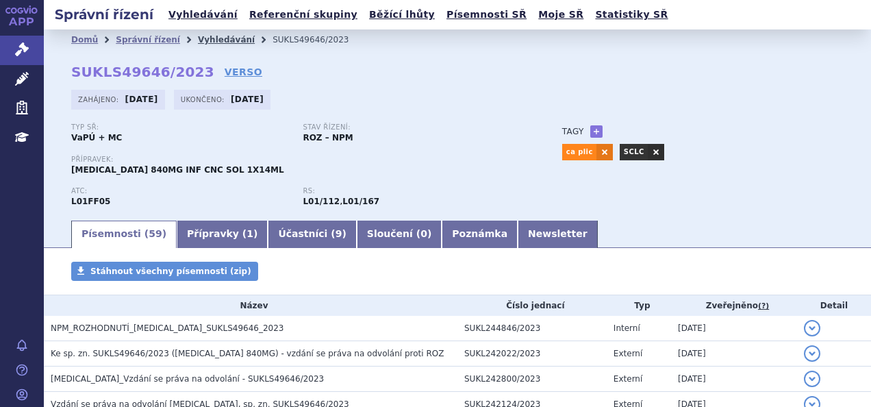
click at [210, 42] on link "Vyhledávání" at bounding box center [226, 40] width 57 height 10
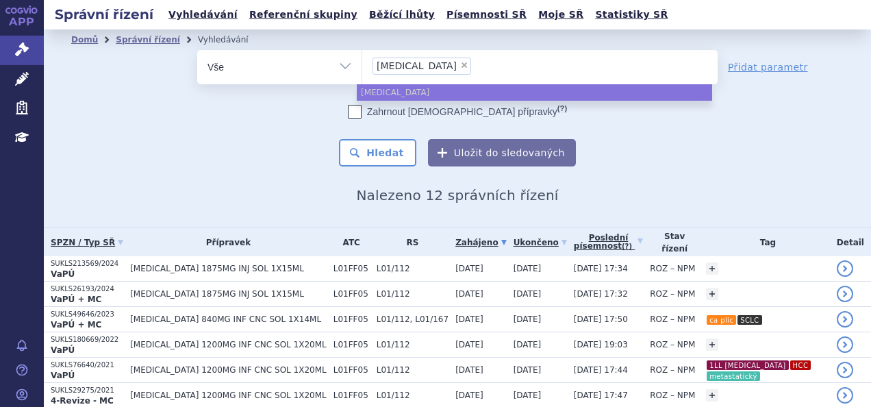
click at [460, 66] on span "×" at bounding box center [464, 65] width 8 height 8
click at [362, 66] on select "[MEDICAL_DATA]" at bounding box center [362, 66] width 1 height 34
select select
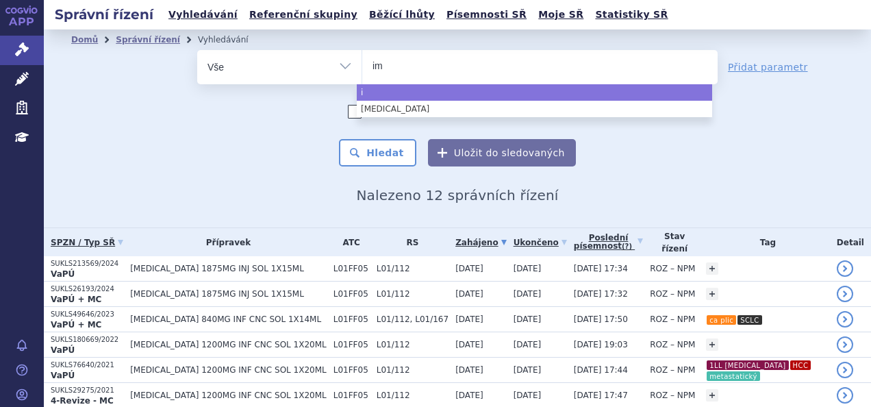
type input "imf"
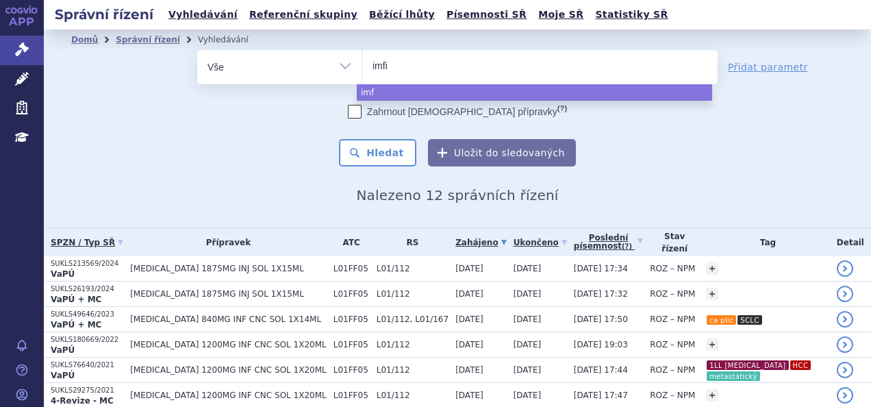
type input "imfin"
type input "[MEDICAL_DATA]"
select select "[MEDICAL_DATA]"
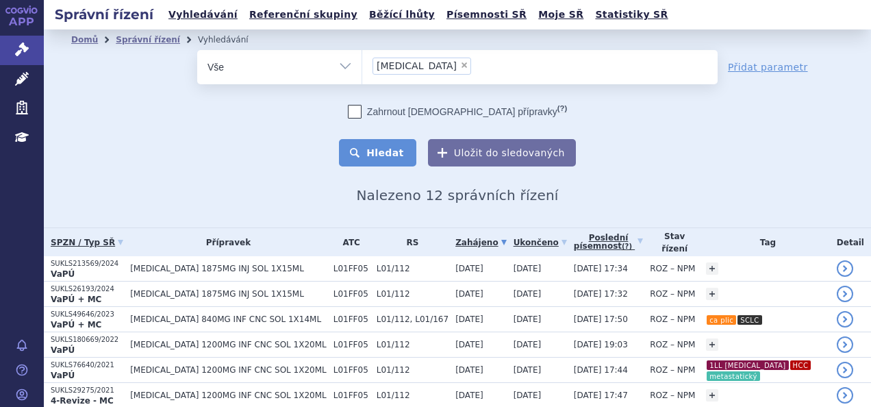
click at [388, 149] on button "Hledat" at bounding box center [377, 152] width 77 height 27
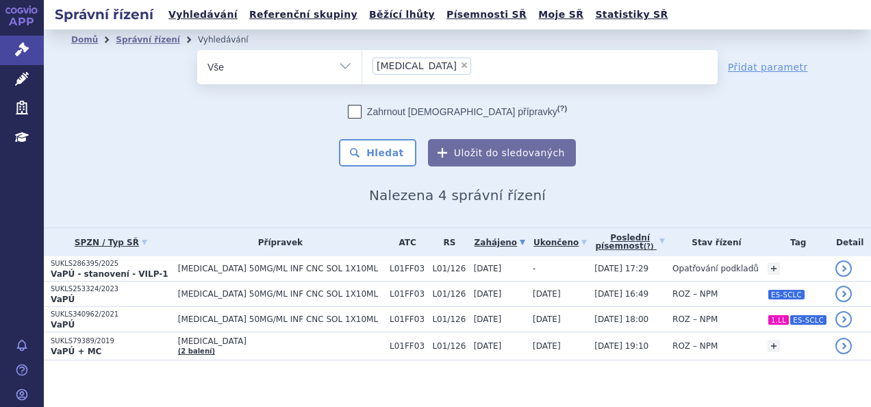
click at [474, 270] on span "[DATE]" at bounding box center [488, 269] width 28 height 10
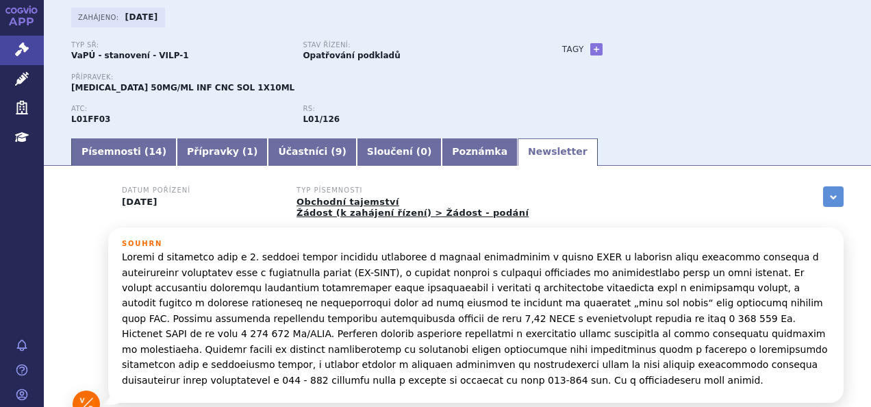
scroll to position [84, 0]
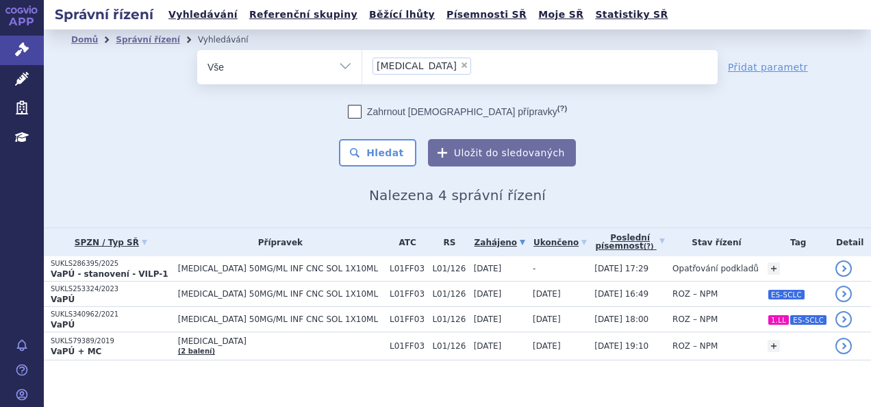
scroll to position [7, 0]
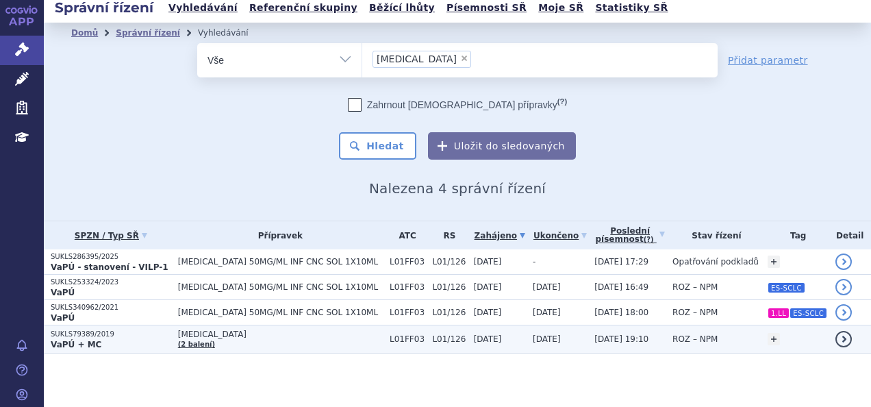
click at [304, 331] on span "[MEDICAL_DATA]" at bounding box center [280, 334] width 205 height 10
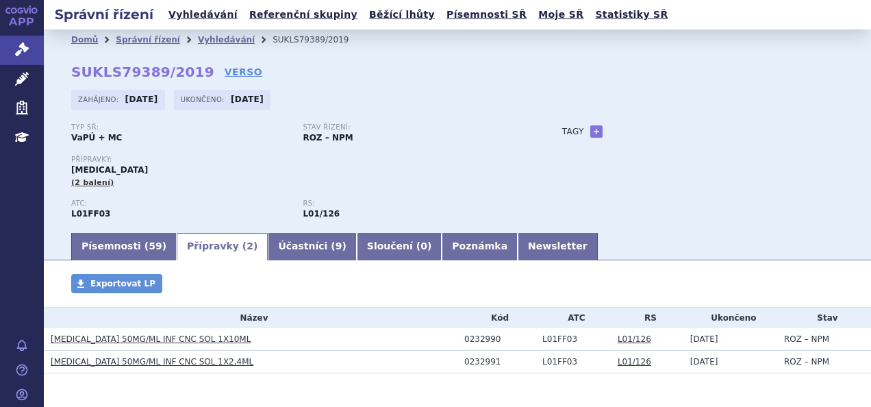
click at [151, 334] on link "[MEDICAL_DATA] 50MG/ML INF CNC SOL 1X10ML" at bounding box center [151, 339] width 200 height 10
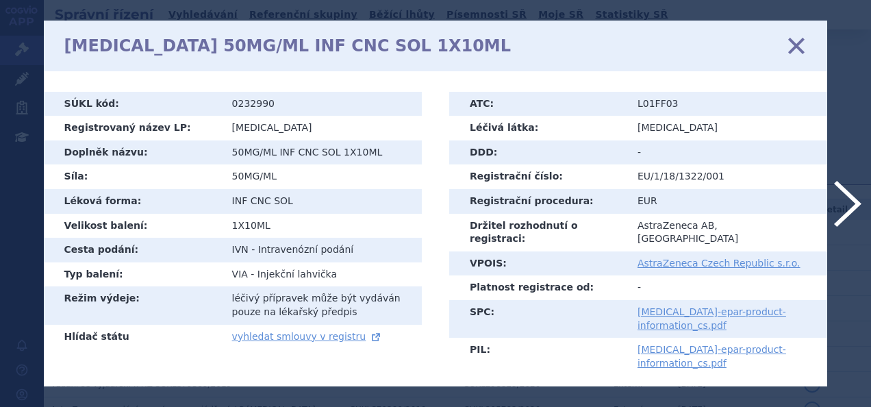
click at [386, 329] on td "vyhledat smlouvy v registru" at bounding box center [322, 337] width 200 height 25
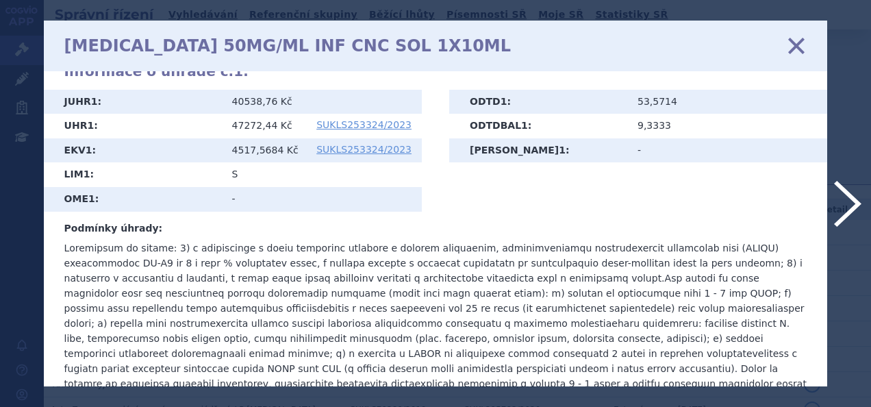
click at [800, 49] on icon at bounding box center [796, 45] width 29 height 29
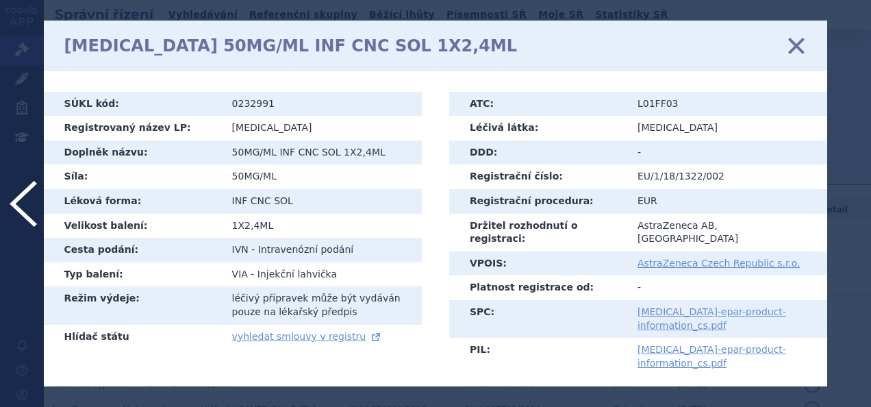
scroll to position [451, 0]
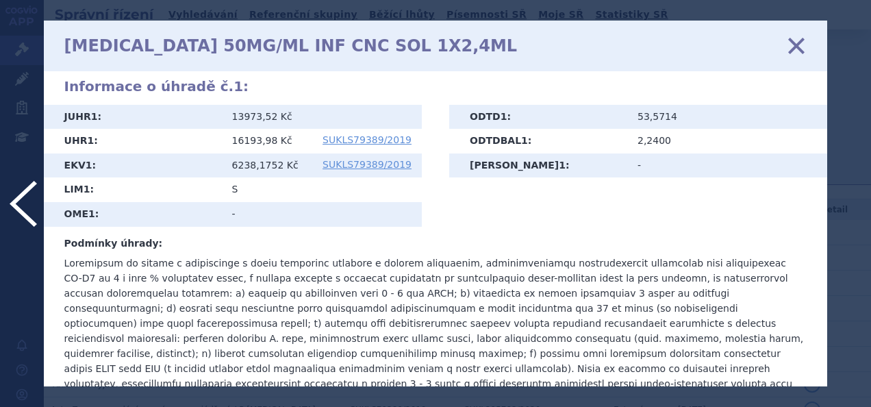
click at [794, 44] on icon at bounding box center [796, 45] width 29 height 29
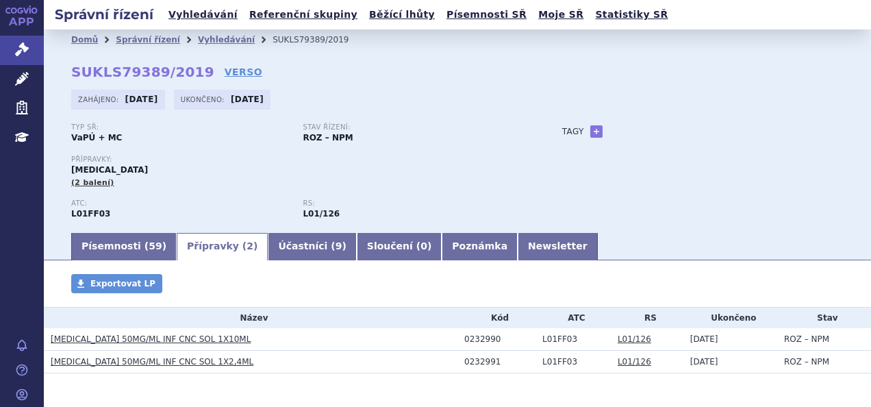
click at [198, 31] on li "Vyhledávání" at bounding box center [235, 39] width 75 height 21
click at [218, 38] on link "Vyhledávání" at bounding box center [226, 40] width 57 height 10
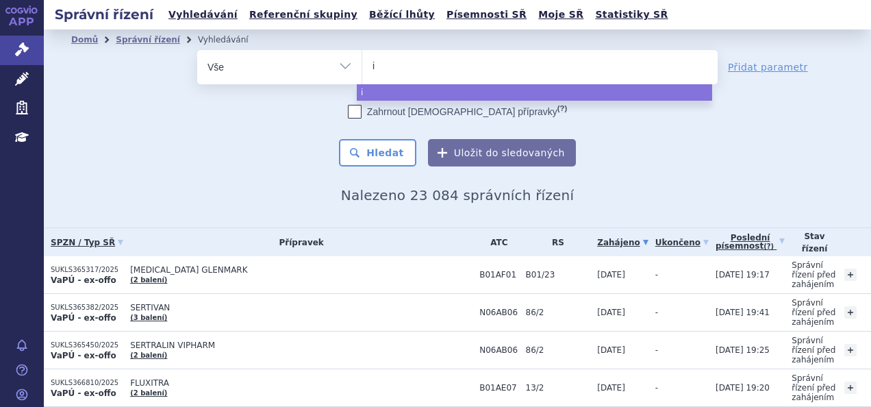
select select
type input "imf"
type input "imfin"
type input "imfinz"
type input "imfinzi"
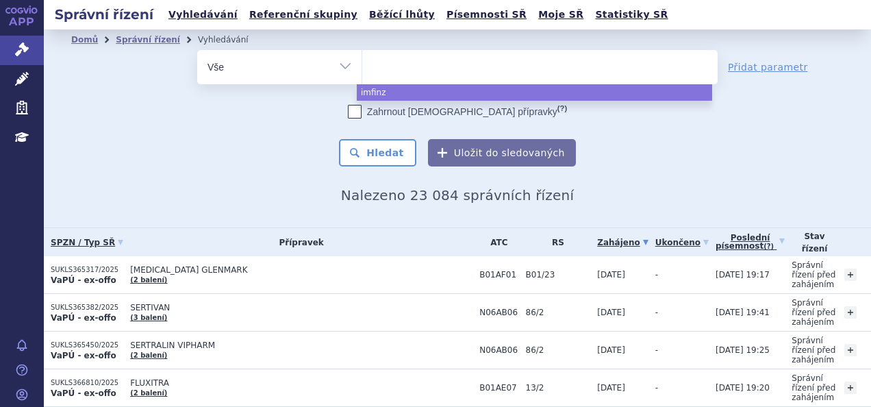
select select "[MEDICAL_DATA]"
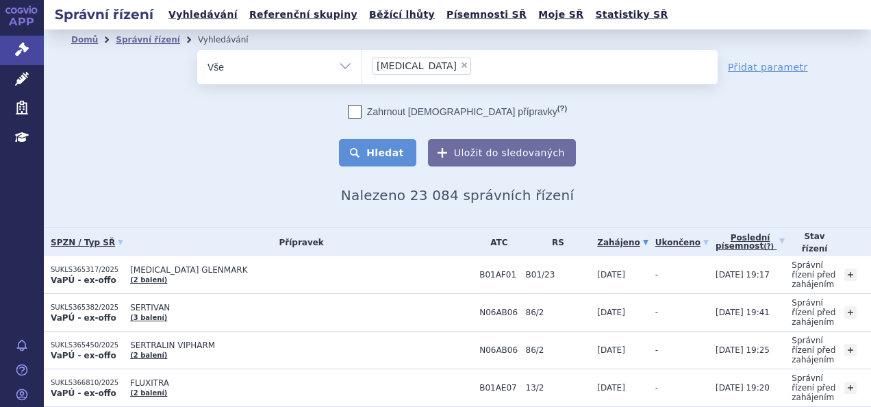
click at [396, 153] on button "Hledat" at bounding box center [377, 152] width 77 height 27
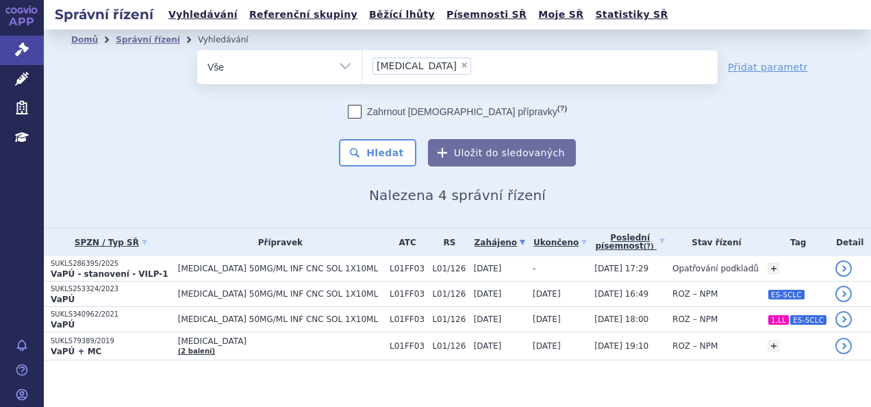
click at [460, 66] on span "×" at bounding box center [464, 65] width 8 height 8
click at [362, 66] on select "imfinzi" at bounding box center [362, 66] width 1 height 34
select select
type input "te"
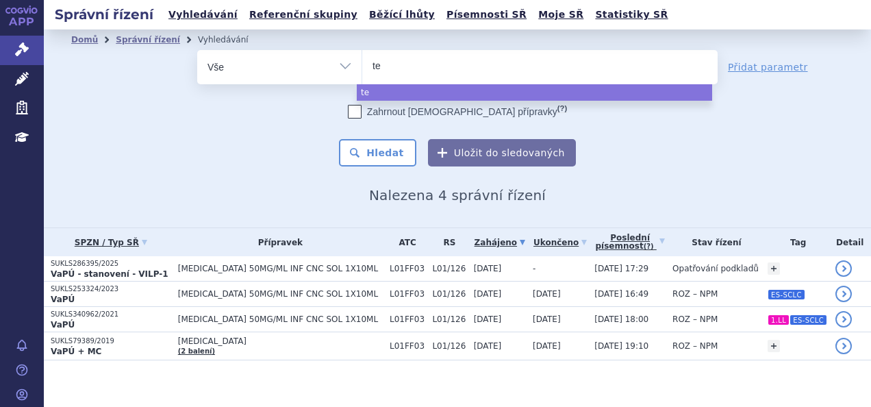
type input "tec"
type input "tecen"
type input "tecentri"
type input "tecentriq"
select select "tecentriq"
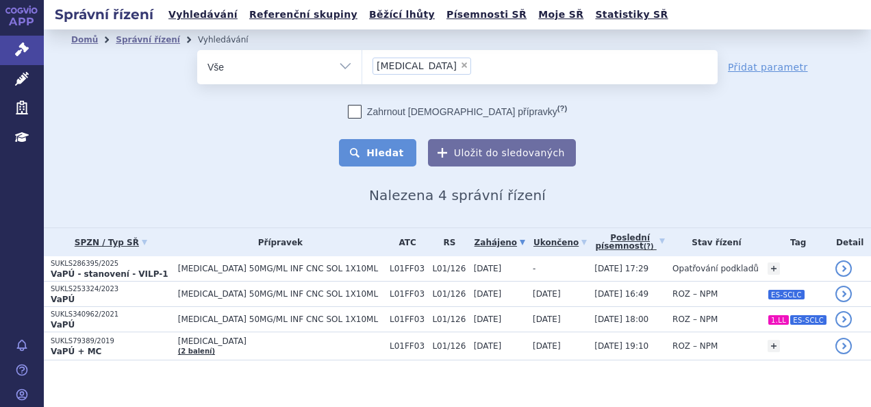
click at [392, 160] on button "Hledat" at bounding box center [377, 152] width 77 height 27
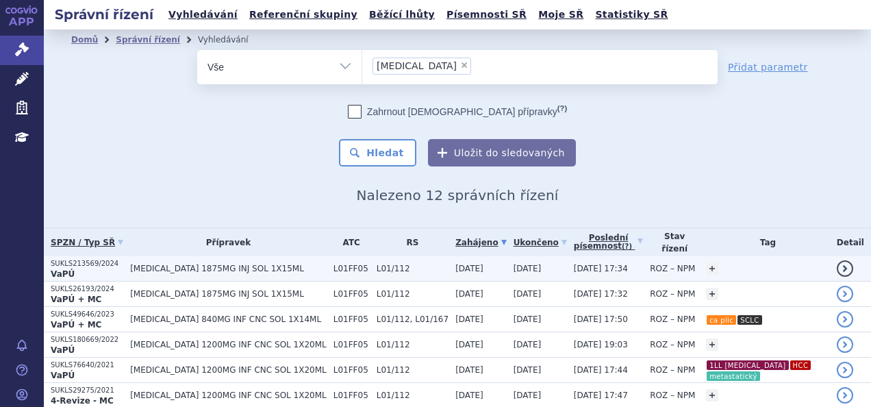
click at [277, 265] on span "[MEDICAL_DATA] 1875MG INJ SOL 1X15ML" at bounding box center [228, 269] width 197 height 10
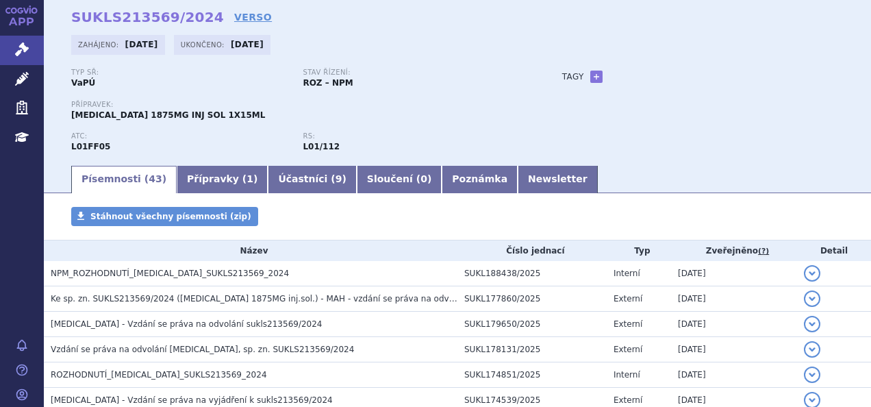
scroll to position [59, 0]
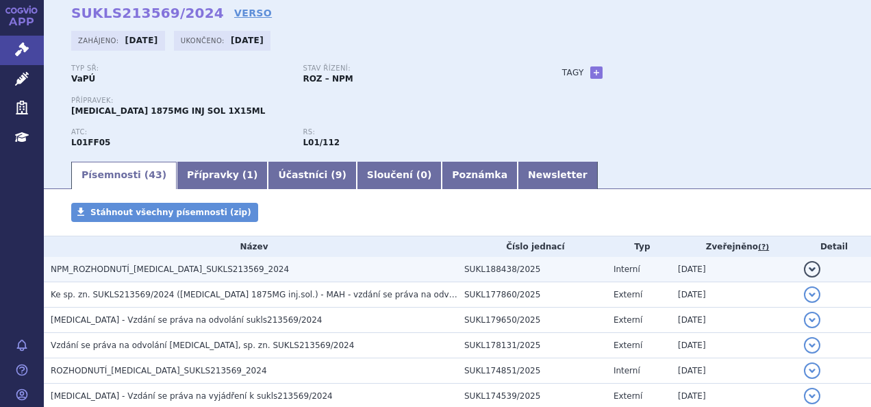
click at [244, 263] on h3 "NPM_ROZHODNUTÍ_[MEDICAL_DATA]_SUKLS213569_2024" at bounding box center [254, 269] width 407 height 14
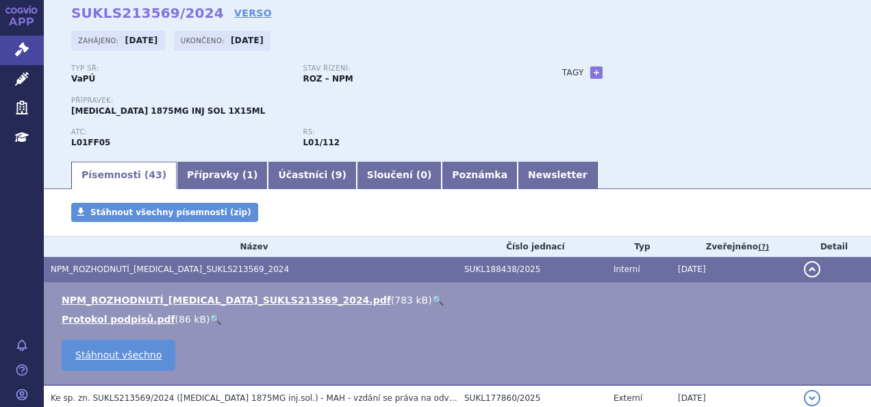
click at [432, 300] on link "🔍" at bounding box center [438, 299] width 12 height 11
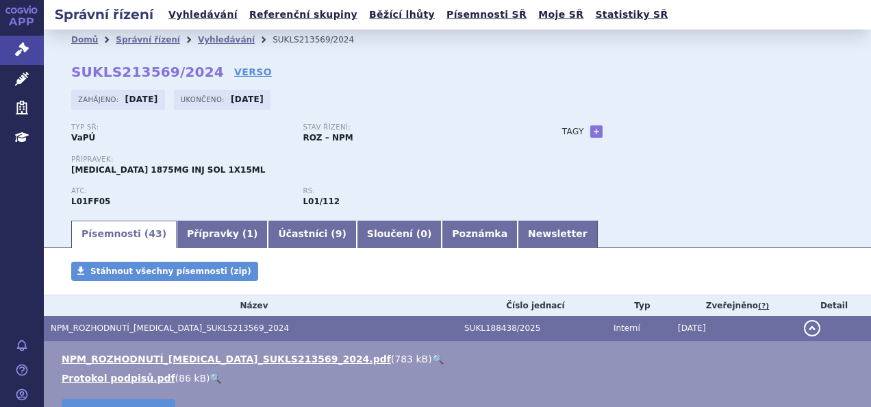
click at [208, 47] on li "Vyhledávání" at bounding box center [235, 39] width 75 height 21
click at [203, 40] on link "Vyhledávání" at bounding box center [226, 40] width 57 height 10
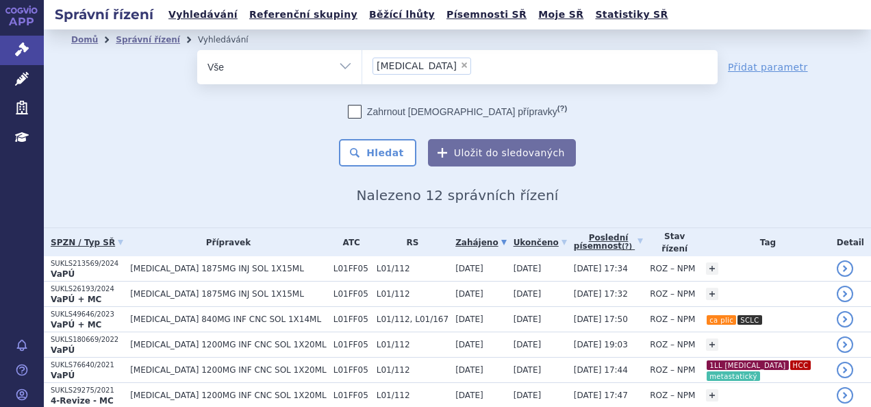
click at [460, 66] on span "×" at bounding box center [464, 65] width 8 height 8
click at [362, 66] on select "[MEDICAL_DATA]" at bounding box center [362, 66] width 1 height 34
select select
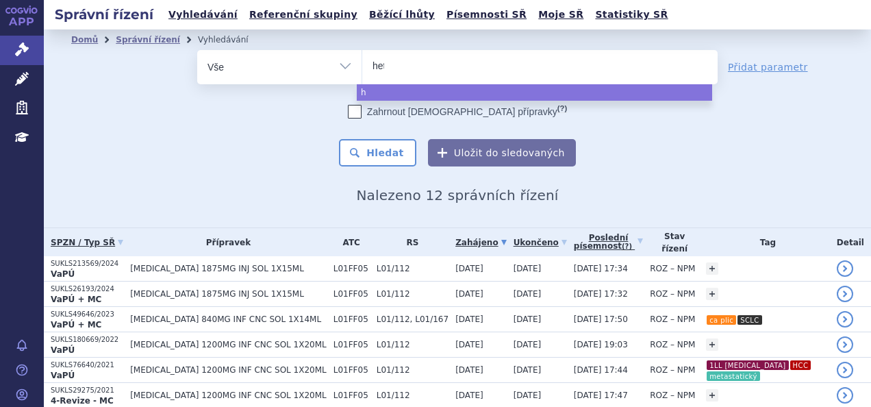
type input "hetr"
type input "hetro"
type input "hetroni"
type input "hetronifl"
type input "hetronifly"
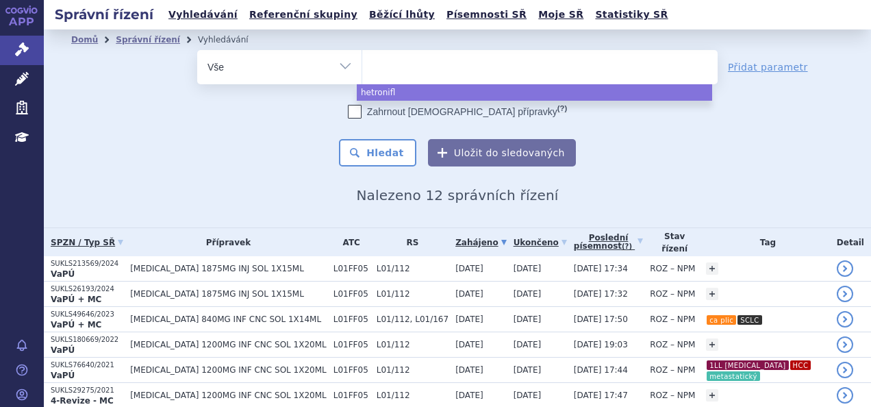
select select "hetronifly"
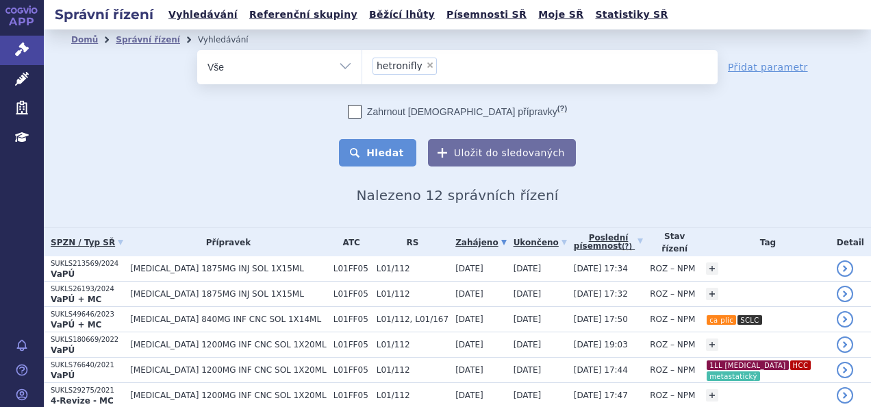
click at [362, 157] on button "Hledat" at bounding box center [377, 152] width 77 height 27
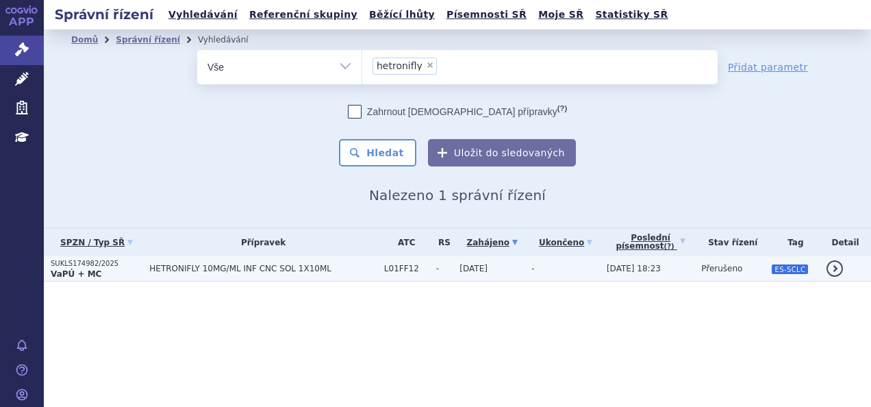
click at [178, 262] on td "HETRONIFLY 10MG/ML INF CNC SOL 1X10ML" at bounding box center [259, 268] width 235 height 25
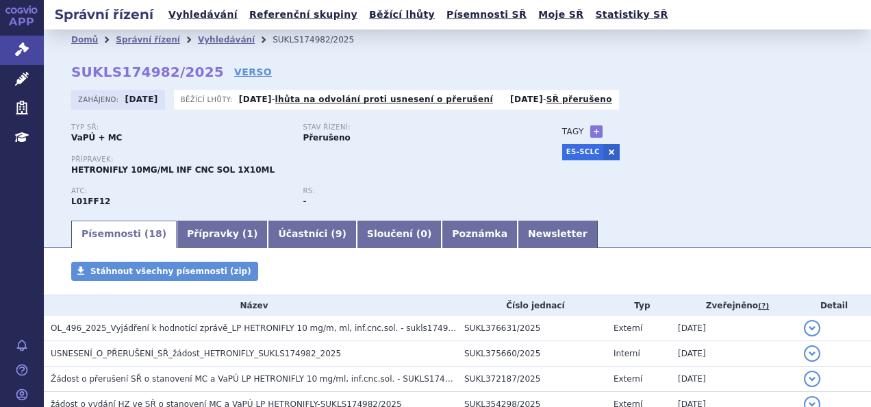
scroll to position [444, 0]
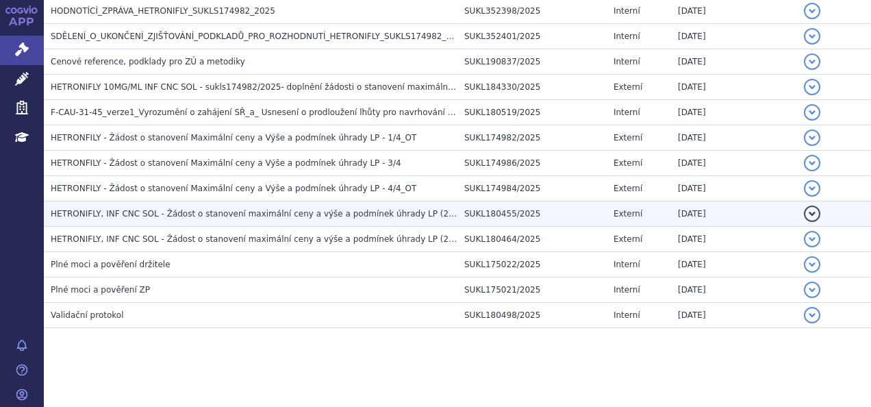
click at [346, 212] on span "HETRONIFLY, INF CNC SOL - Žádost o stanovení maximální ceny a výše a podmínek ú…" at bounding box center [272, 214] width 442 height 10
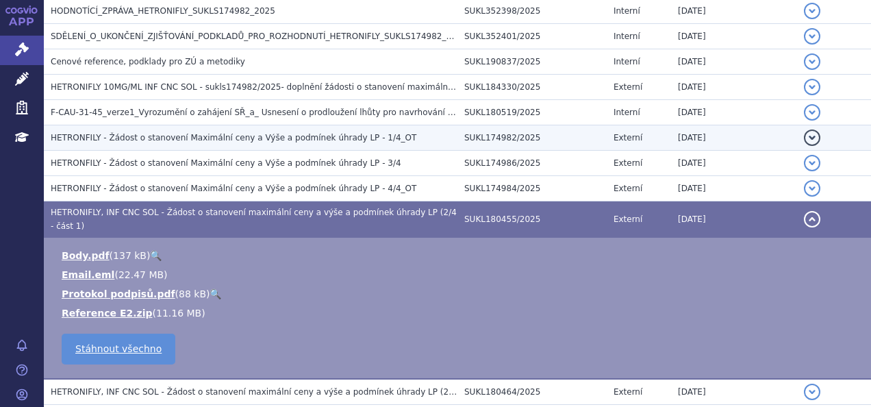
click at [233, 127] on td "HETRONFILY - Žádost o stanovení Maximální ceny a Výše a podmínek úhrady LP - 1/…" at bounding box center [251, 137] width 414 height 25
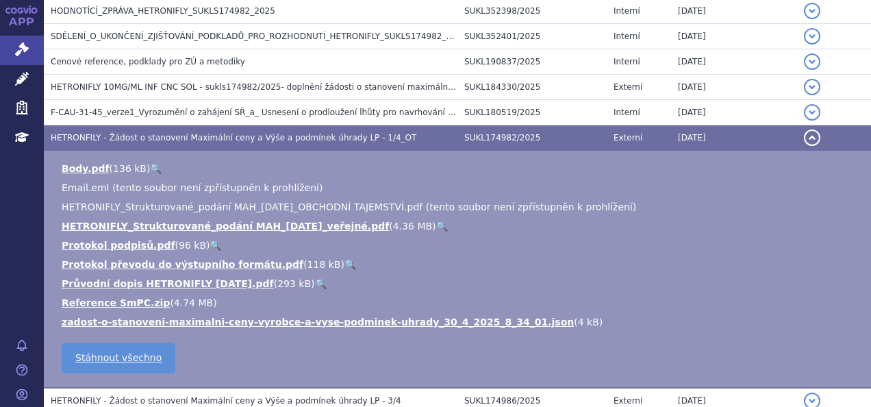
click at [436, 223] on link "🔍" at bounding box center [442, 225] width 12 height 11
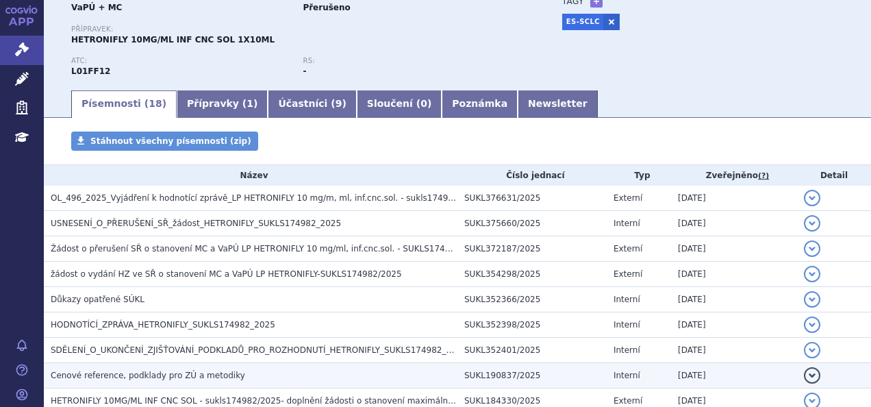
scroll to position [0, 0]
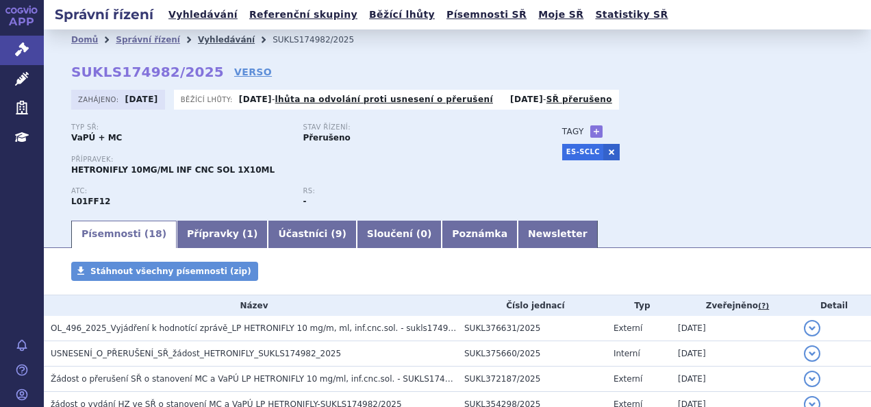
click at [203, 35] on link "Vyhledávání" at bounding box center [226, 40] width 57 height 10
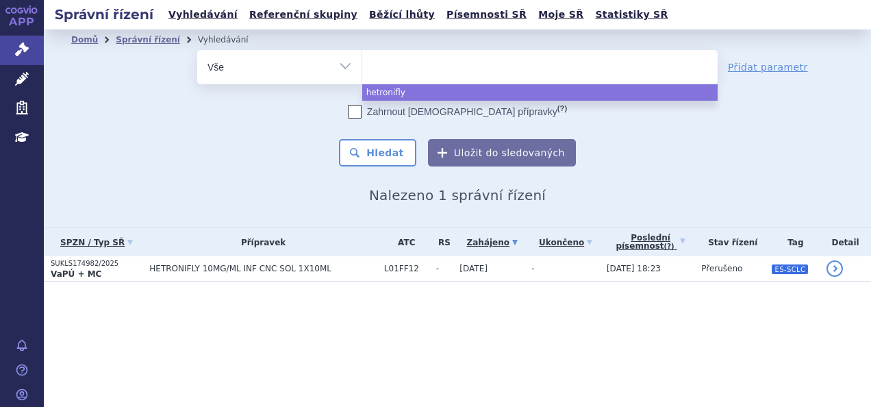
click at [419, 71] on ul at bounding box center [539, 64] width 355 height 29
click at [362, 71] on select "hetronifly" at bounding box center [362, 66] width 1 height 34
select select "hetronifly"
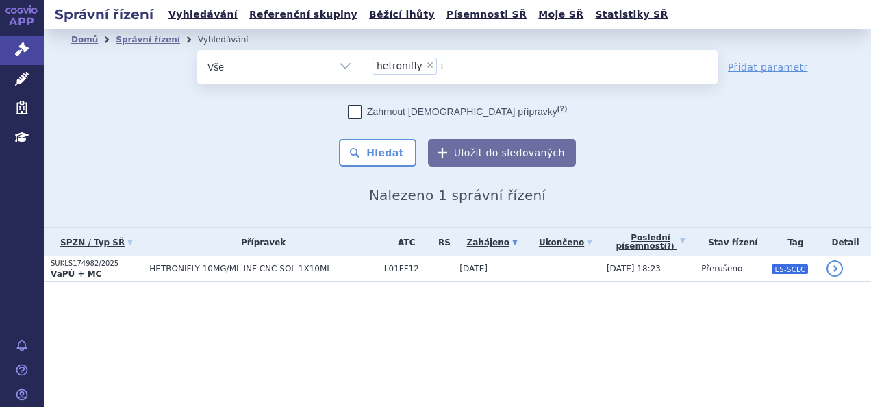
type input "te"
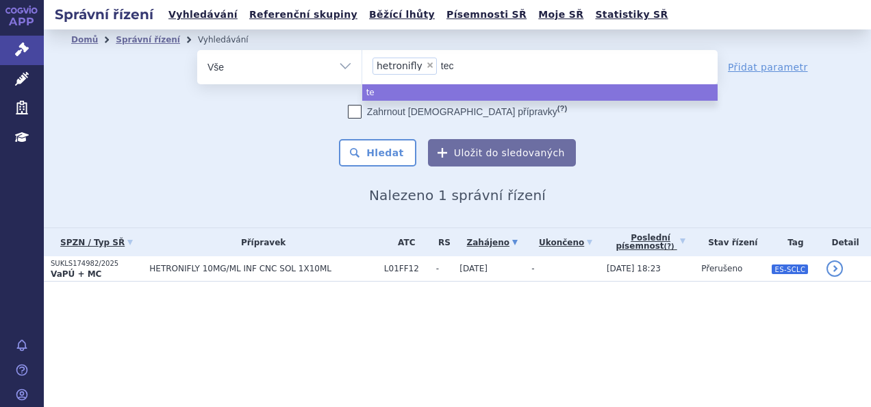
type input "tece"
type input "tecentr"
type input "[MEDICAL_DATA]"
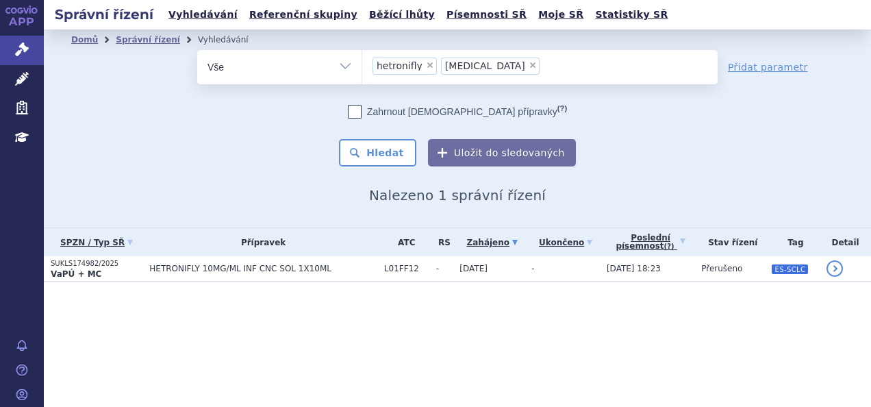
click at [426, 68] on span "×" at bounding box center [430, 65] width 8 height 8
click at [362, 68] on select "hetronifly tecentriq" at bounding box center [362, 66] width 1 height 34
select select "[MEDICAL_DATA]"
click at [389, 151] on button "Hledat" at bounding box center [377, 152] width 77 height 27
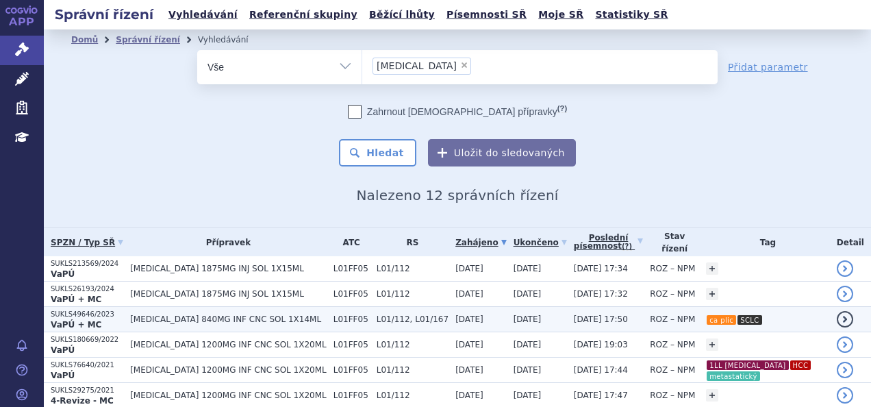
click at [333, 316] on span "L01FF05" at bounding box center [351, 319] width 36 height 10
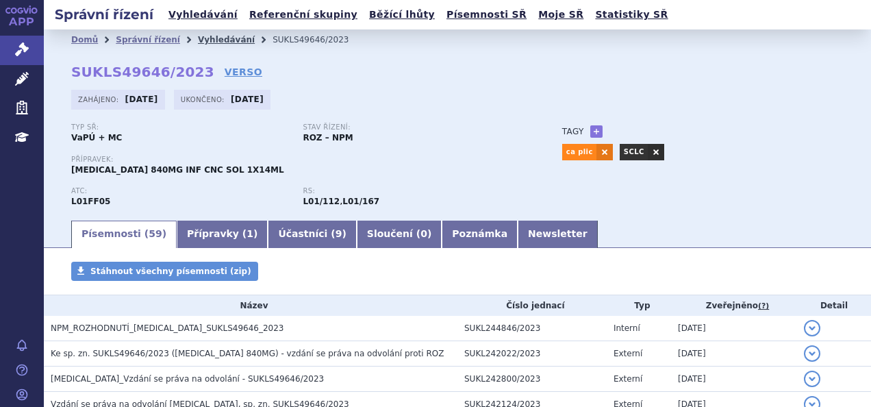
click at [198, 35] on link "Vyhledávání" at bounding box center [226, 40] width 57 height 10
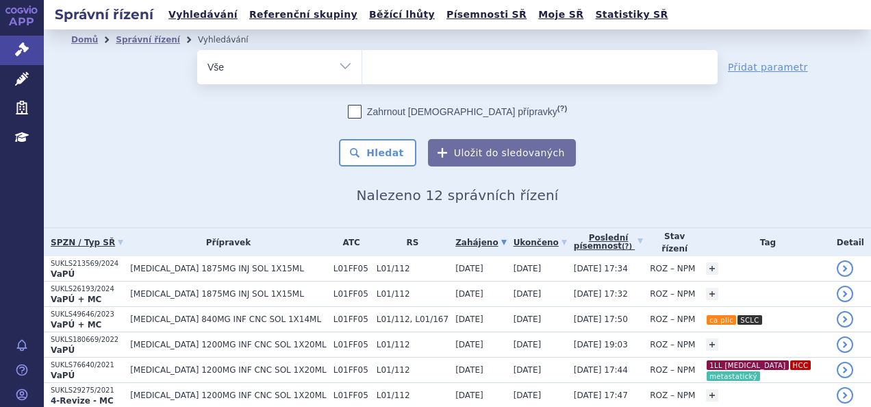
select select
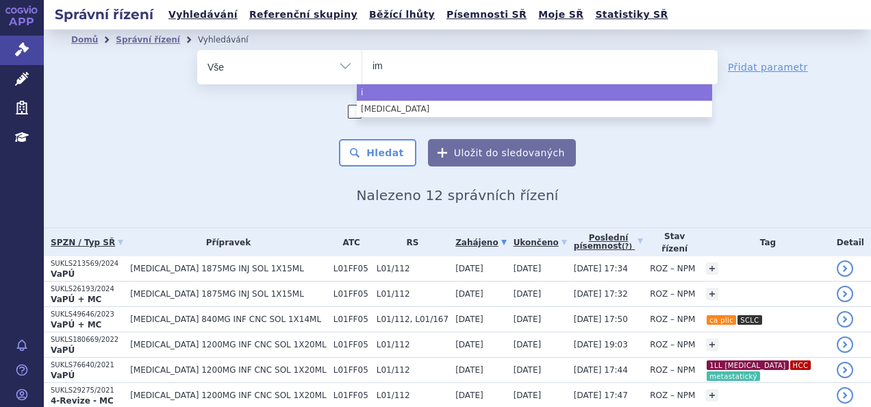
type input "imf"
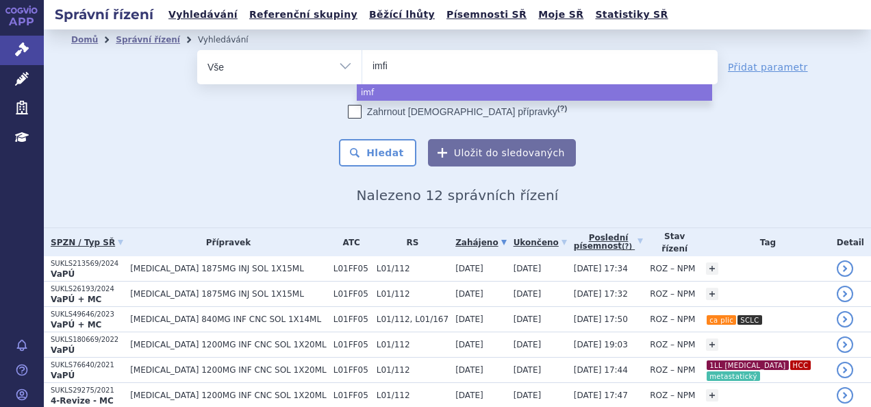
type input "imfin"
type input "imfinz"
type input "[MEDICAL_DATA]"
select select "imfinzi"
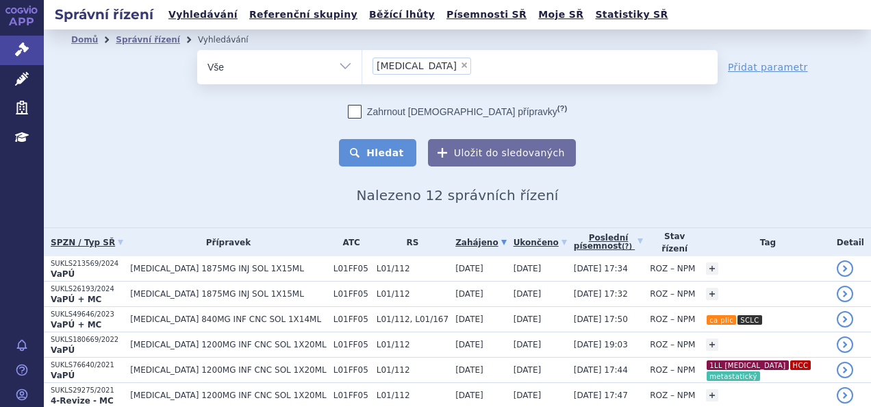
click at [378, 140] on button "Hledat" at bounding box center [377, 152] width 77 height 27
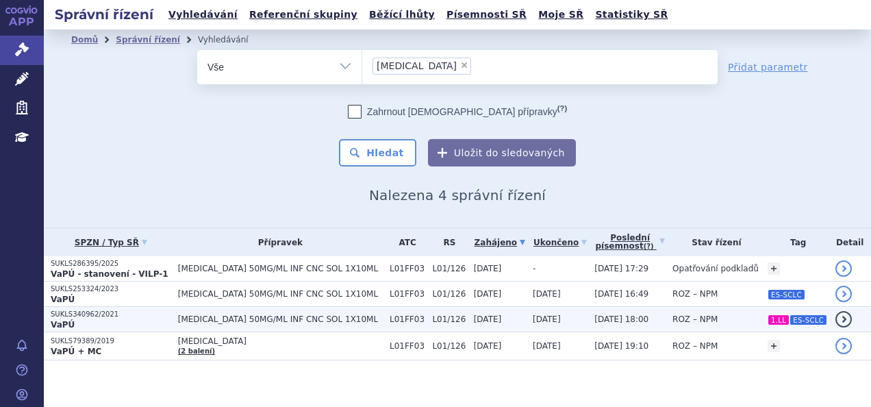
click at [285, 309] on td "[MEDICAL_DATA] 50MG/ML INF CNC SOL 1X10ML" at bounding box center [277, 319] width 212 height 25
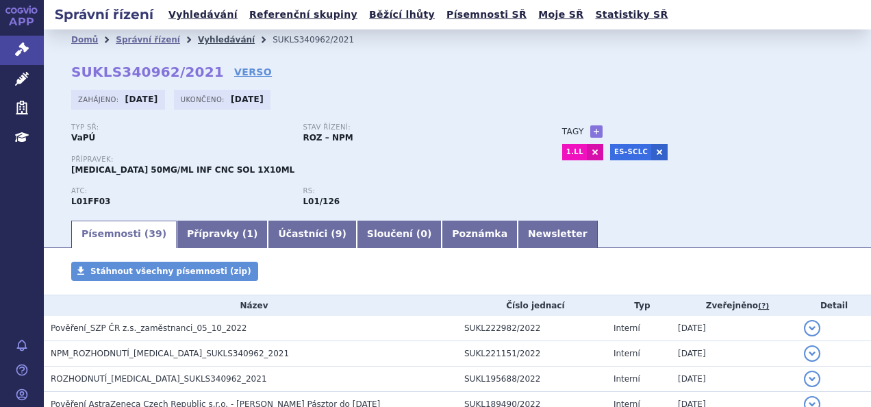
click at [212, 35] on link "Vyhledávání" at bounding box center [226, 40] width 57 height 10
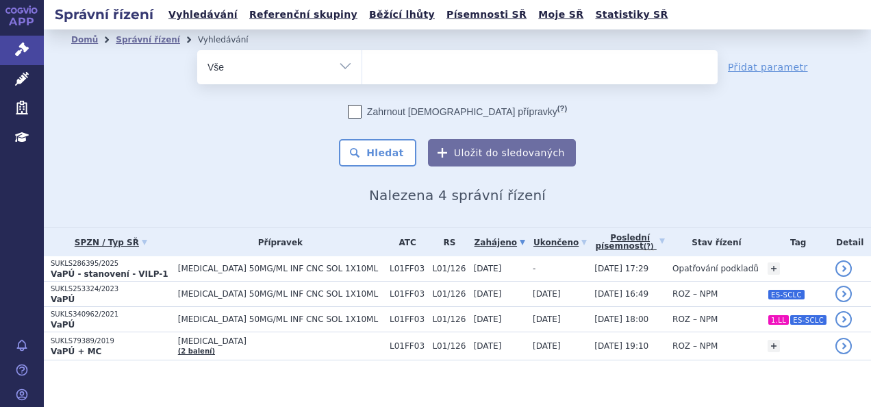
select select
click at [403, 68] on ul at bounding box center [539, 64] width 355 height 29
click at [362, 68] on select "imfinzi" at bounding box center [362, 66] width 1 height 34
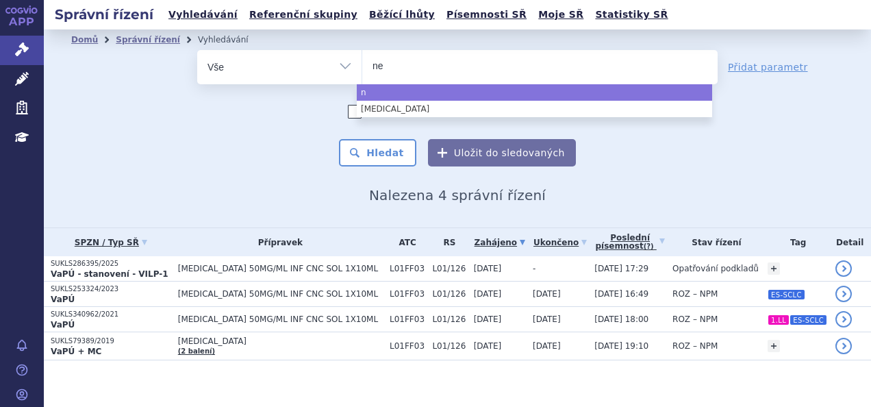
type input "nem"
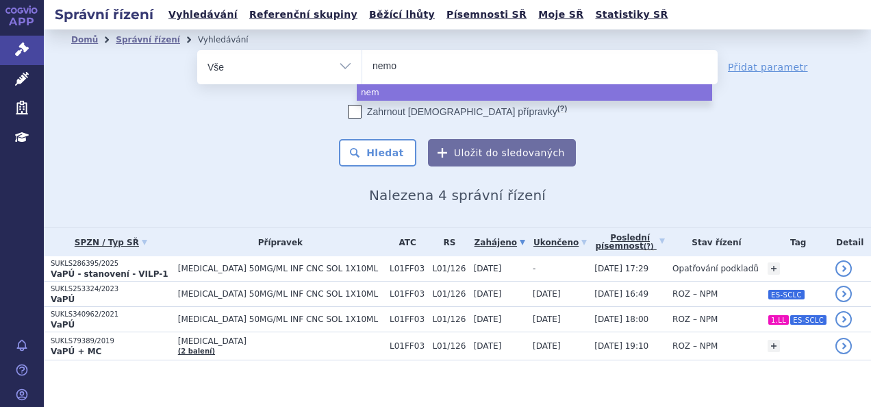
type input "nemoc"
type input "nemo"
type input "n"
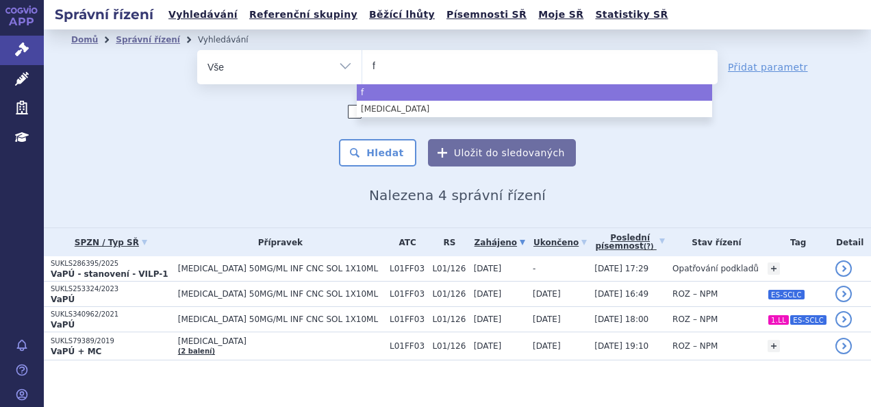
type input "fi"
type input "fils"
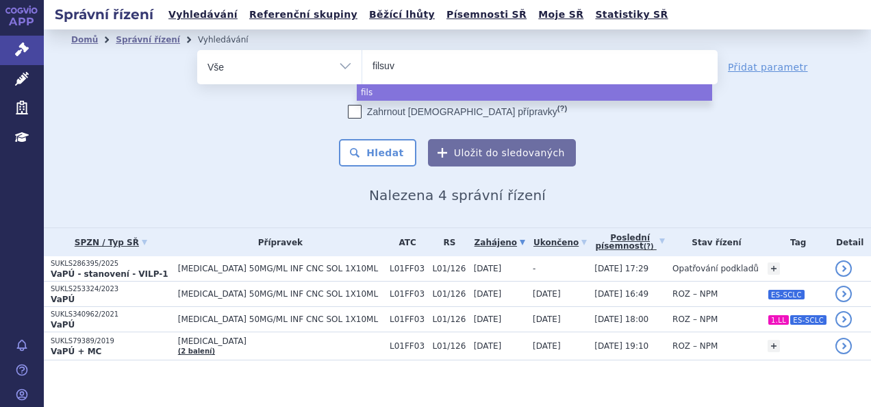
type input "filsuve"
type input "filsuvez"
select select "filsuvez"
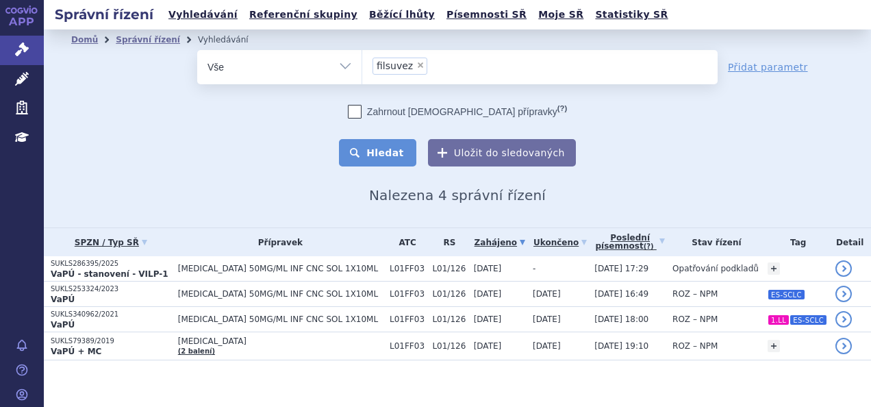
click at [376, 142] on button "Hledat" at bounding box center [377, 152] width 77 height 27
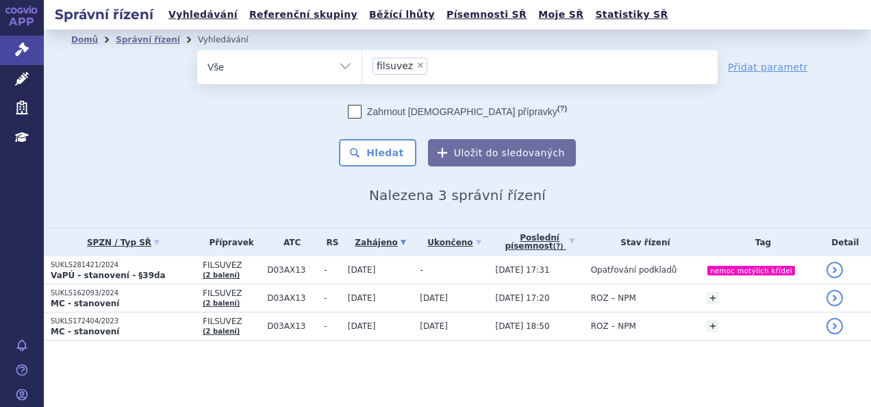
click at [177, 270] on p "VaPÚ - stanovení - §39da" at bounding box center [123, 275] width 145 height 11
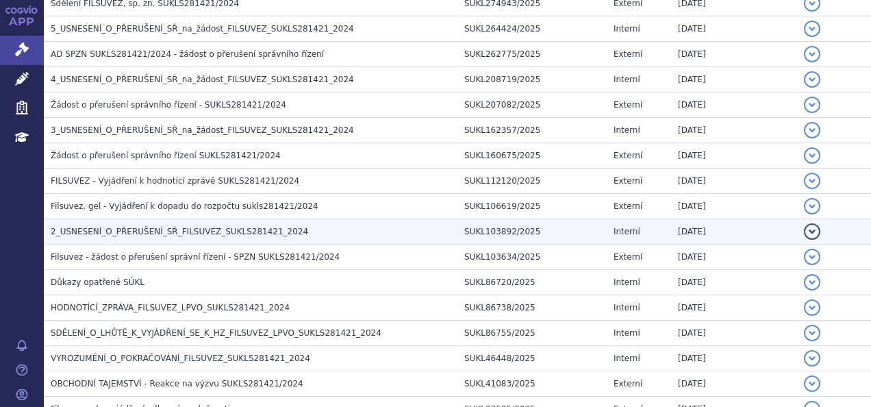
scroll to position [493, 0]
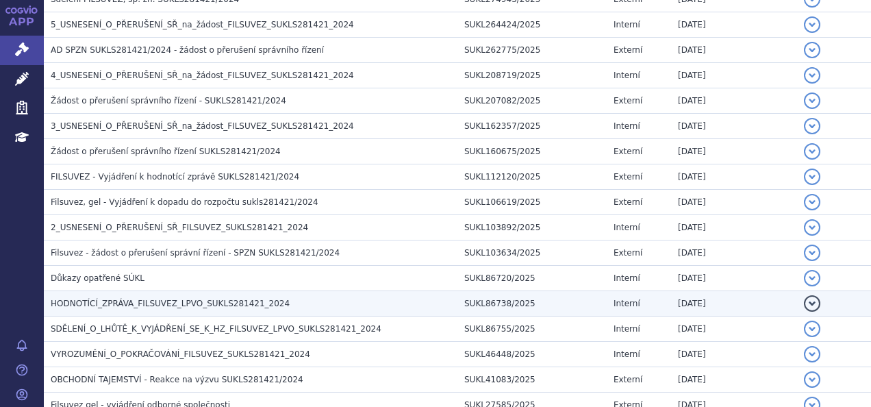
click at [219, 299] on span "HODNOTÍCÍ_ZPRÁVA_FILSUVEZ_LPVO_SUKLS281421_2024" at bounding box center [170, 304] width 239 height 10
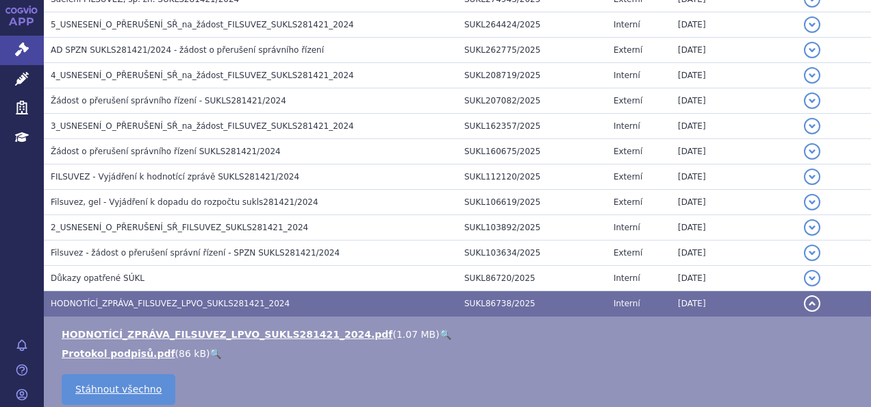
click at [440, 329] on link "🔍" at bounding box center [446, 334] width 12 height 11
